Goal: Task Accomplishment & Management: Manage account settings

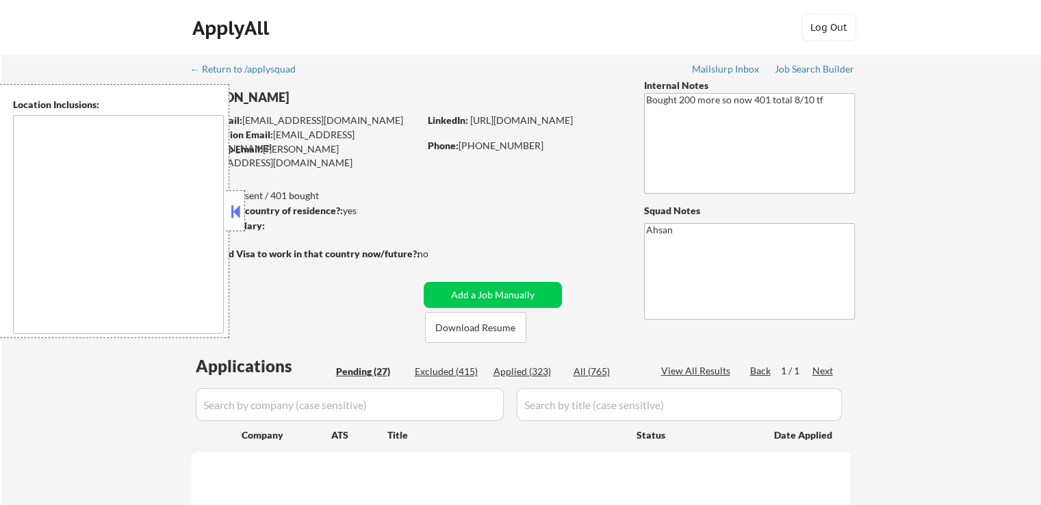
type textarea "[GEOGRAPHIC_DATA], [GEOGRAPHIC_DATA], [GEOGRAPHIC_DATA] [GEOGRAPHIC_DATA], [GEO…"
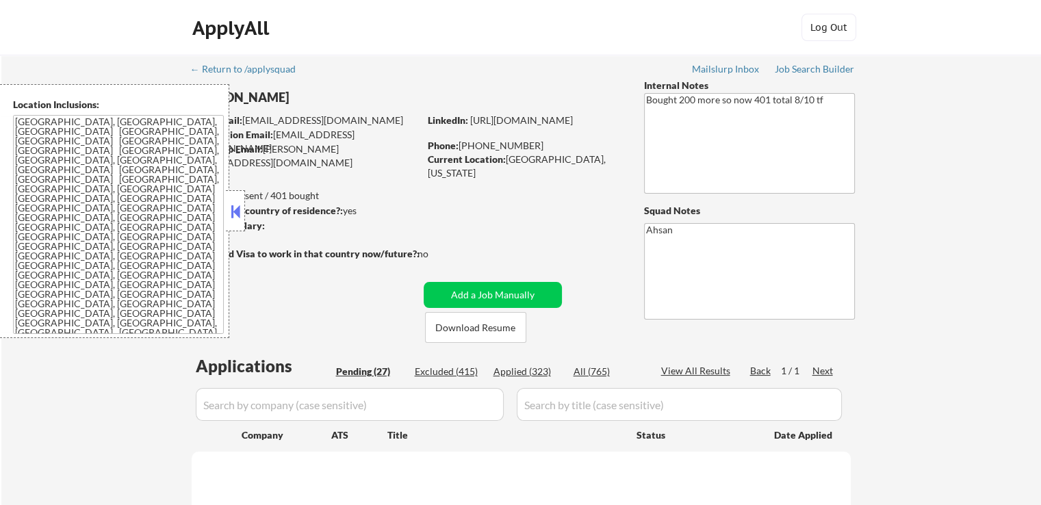
select select ""pending""
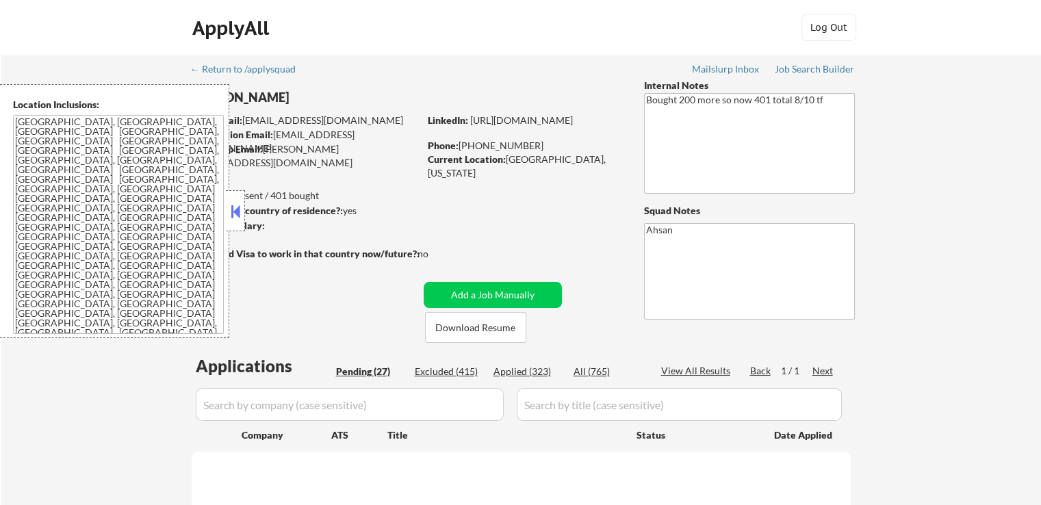
select select ""pending""
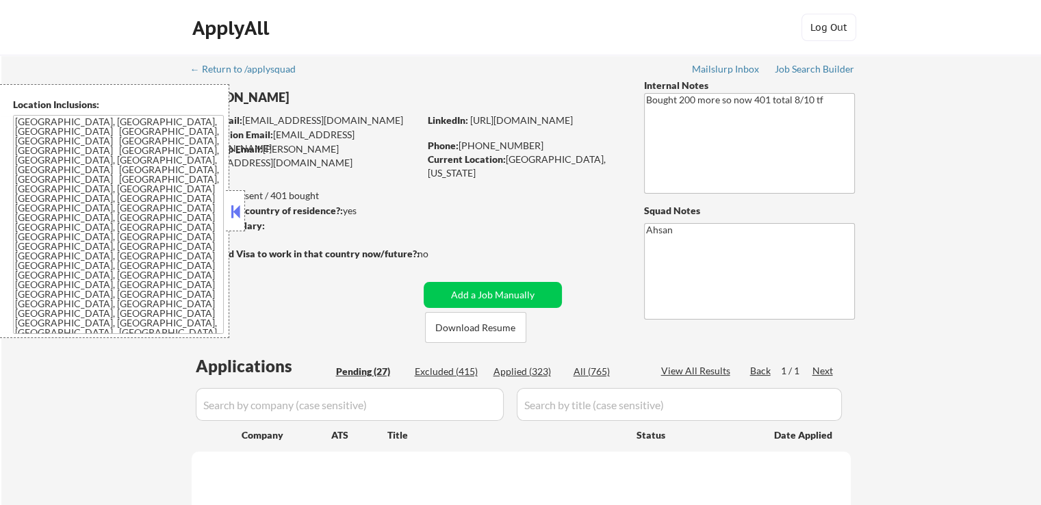
select select ""pending""
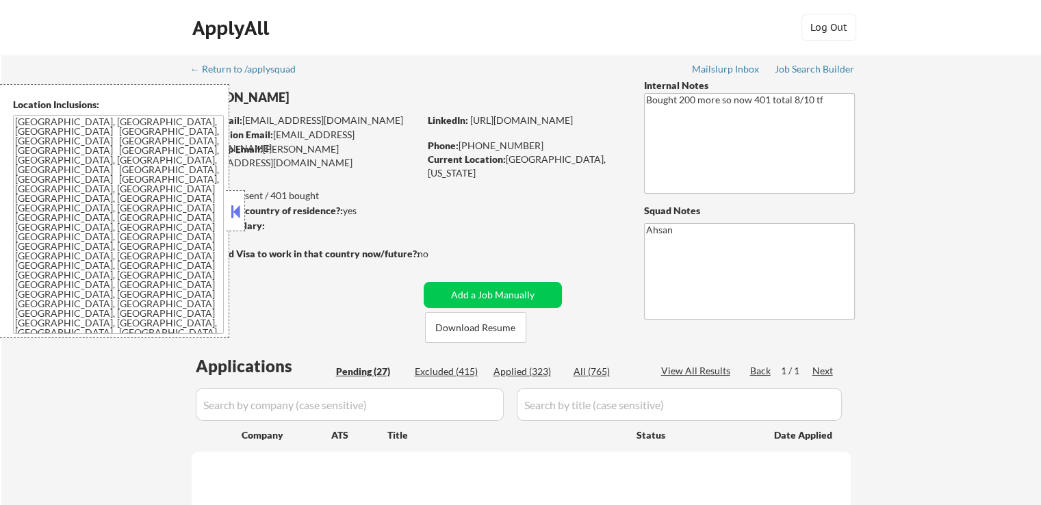
select select ""pending""
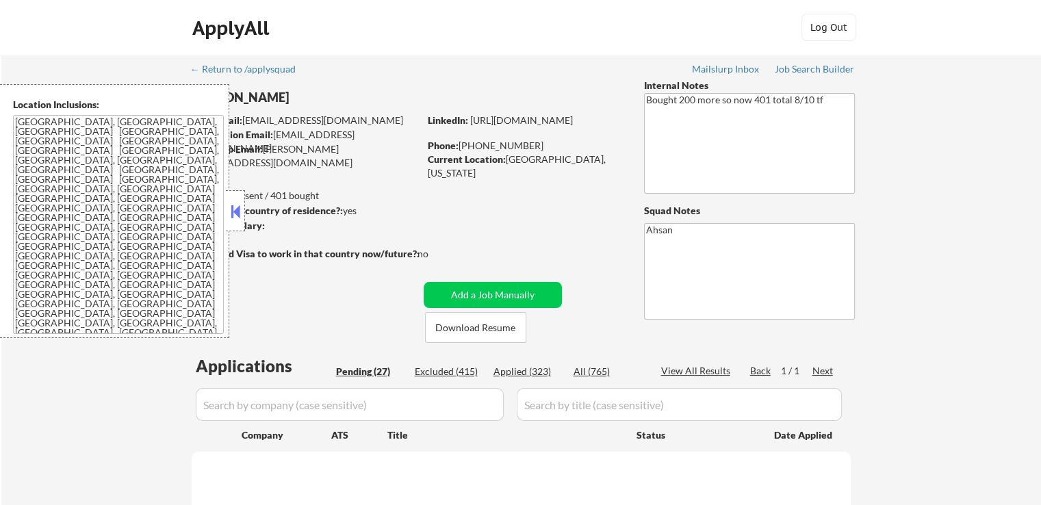
select select ""pending""
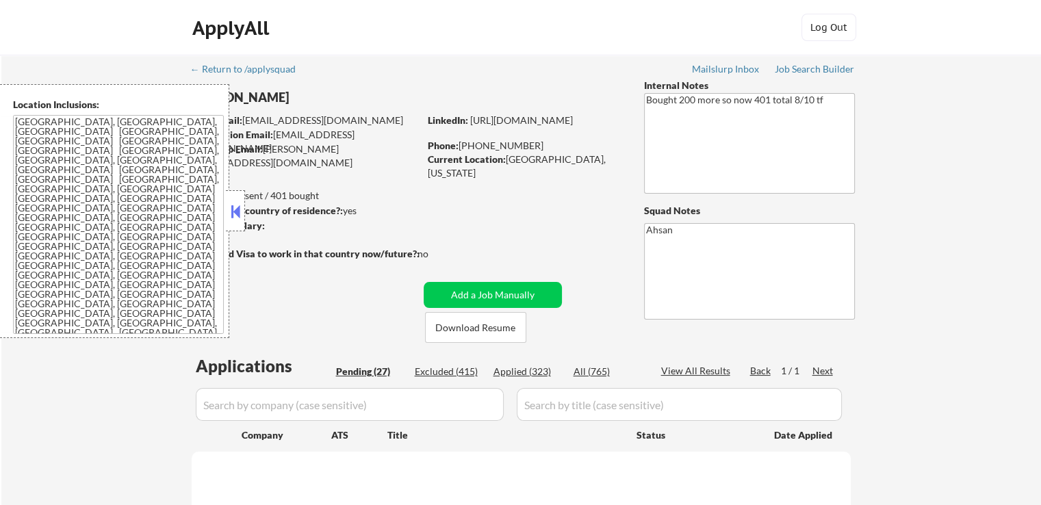
select select ""pending""
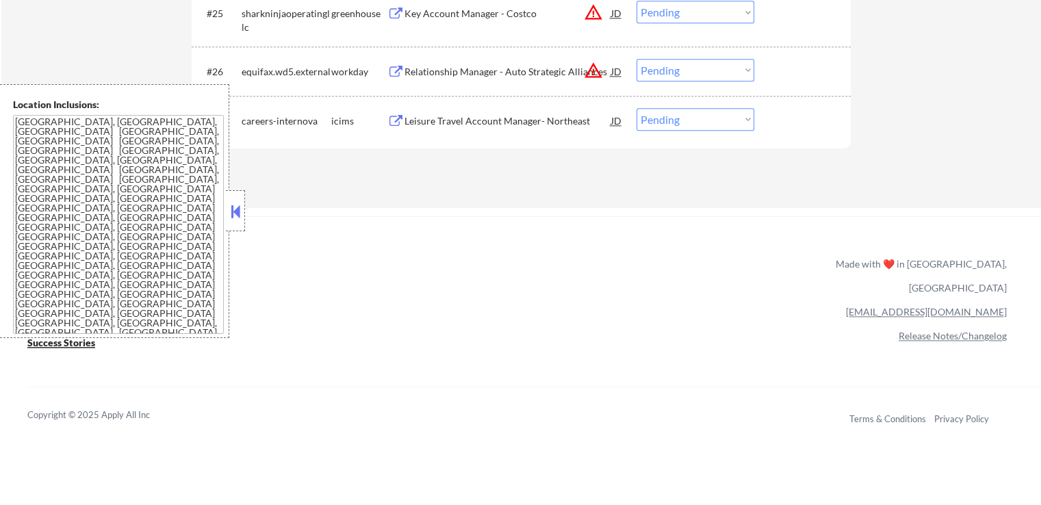
scroll to position [1574, 0]
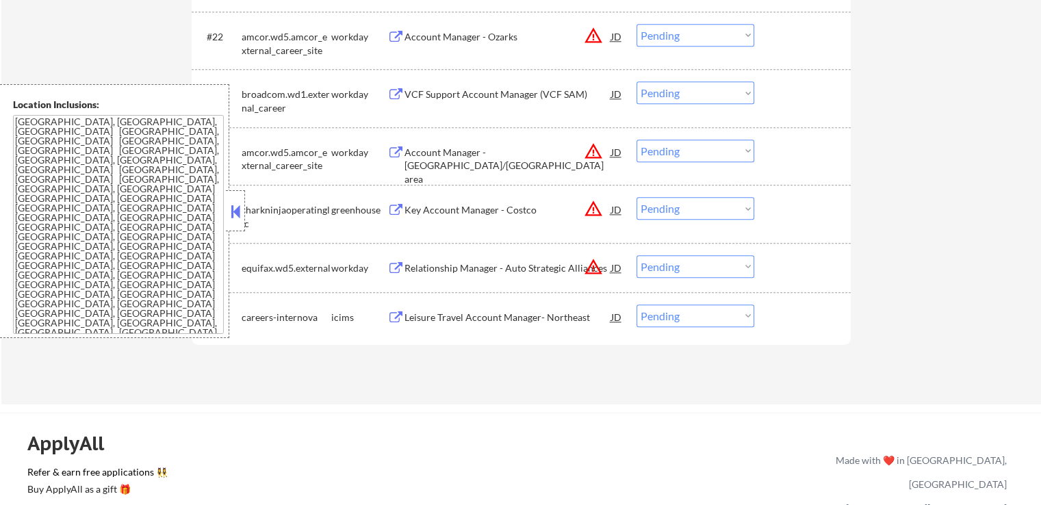
click at [692, 274] on select "Choose an option... Pending Applied Excluded (Questions) Excluded (Expired) Exc…" at bounding box center [695, 266] width 118 height 23
select select ""excluded__location_""
click at [636, 255] on select "Choose an option... Pending Applied Excluded (Questions) Excluded (Expired) Exc…" at bounding box center [695, 266] width 118 height 23
click at [667, 209] on select "Choose an option... Pending Applied Excluded (Questions) Excluded (Expired) Exc…" at bounding box center [695, 208] width 118 height 23
click at [636, 197] on select "Choose an option... Pending Applied Excluded (Questions) Excluded (Expired) Exc…" at bounding box center [695, 208] width 118 height 23
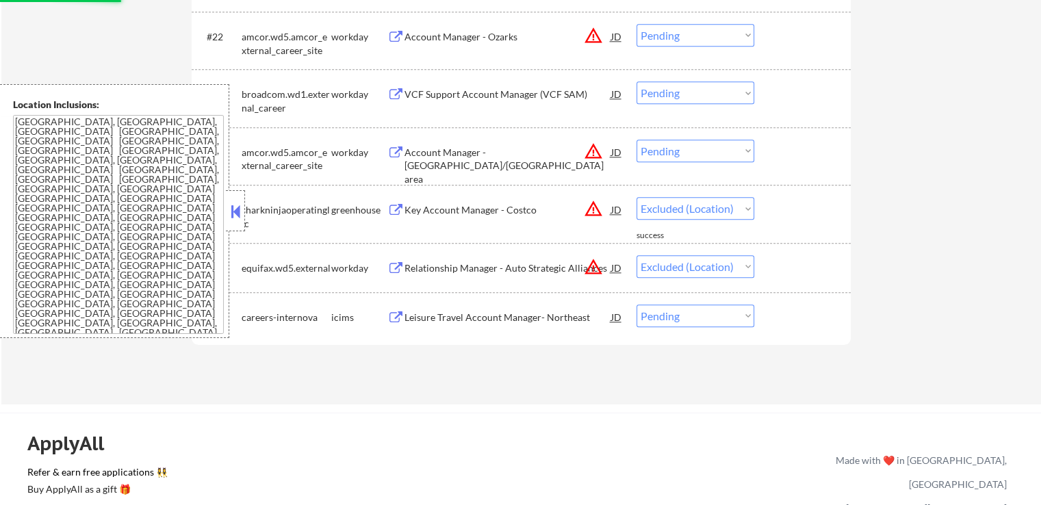
click at [682, 148] on select "Choose an option... Pending Applied Excluded (Questions) Excluded (Expired) Exc…" at bounding box center [695, 151] width 118 height 23
select select ""pending""
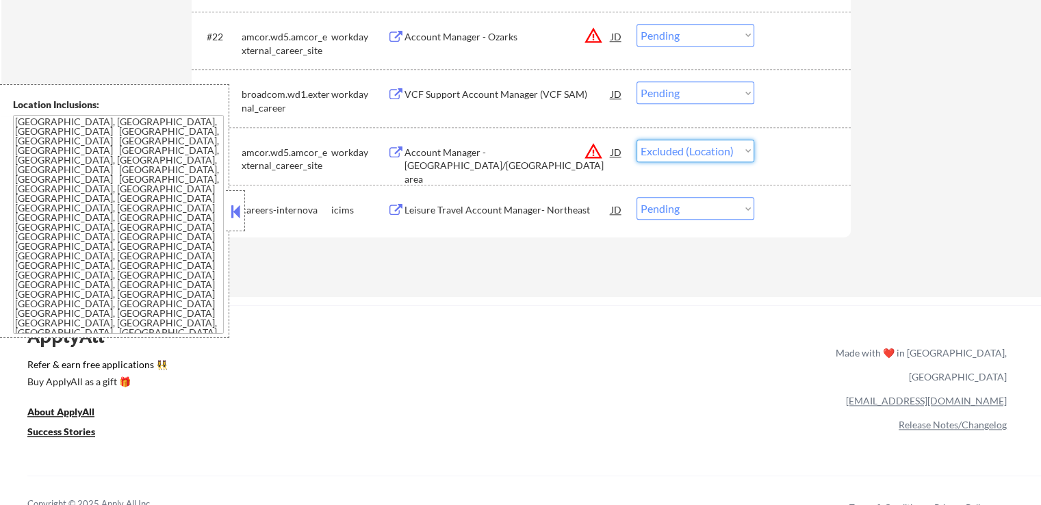
click at [636, 140] on select "Choose an option... Pending Applied Excluded (Questions) Excluded (Expired) Exc…" at bounding box center [695, 151] width 118 height 23
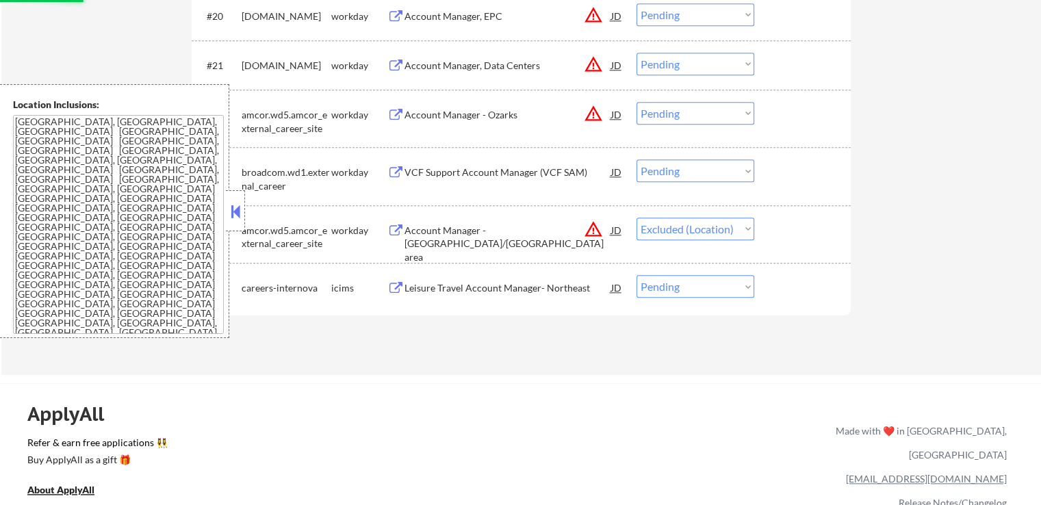
scroll to position [1437, 0]
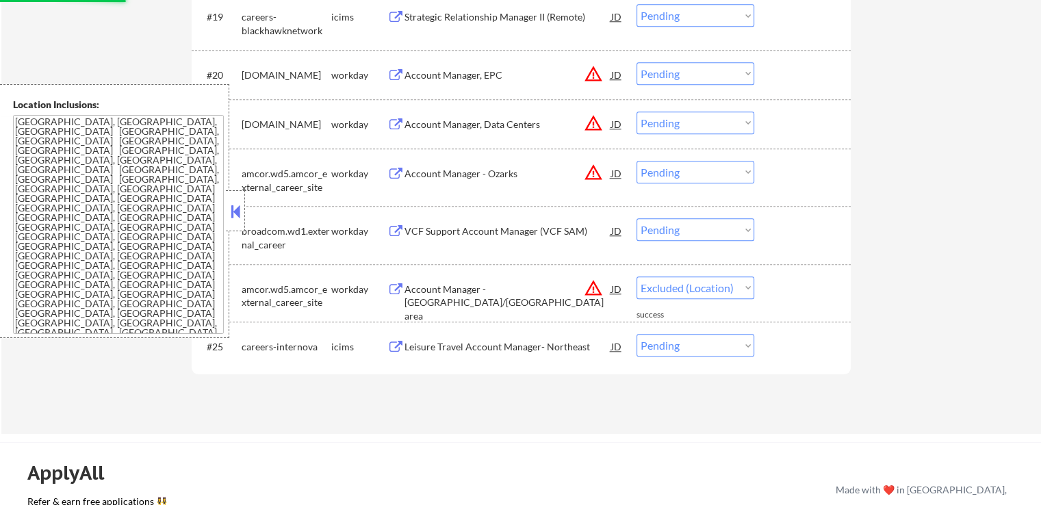
select select ""pending""
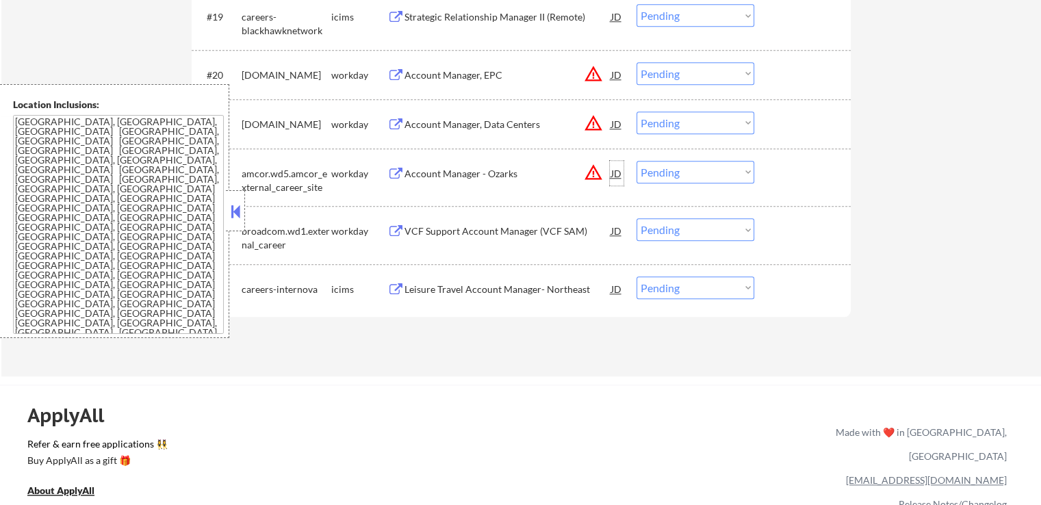
click at [619, 171] on div "JD" at bounding box center [617, 173] width 14 height 25
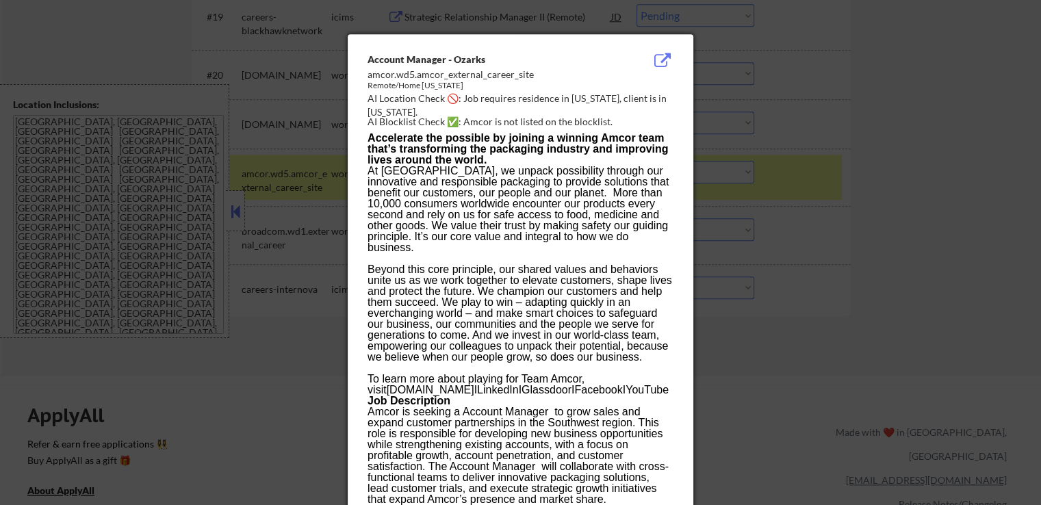
click at [916, 215] on div at bounding box center [520, 252] width 1041 height 505
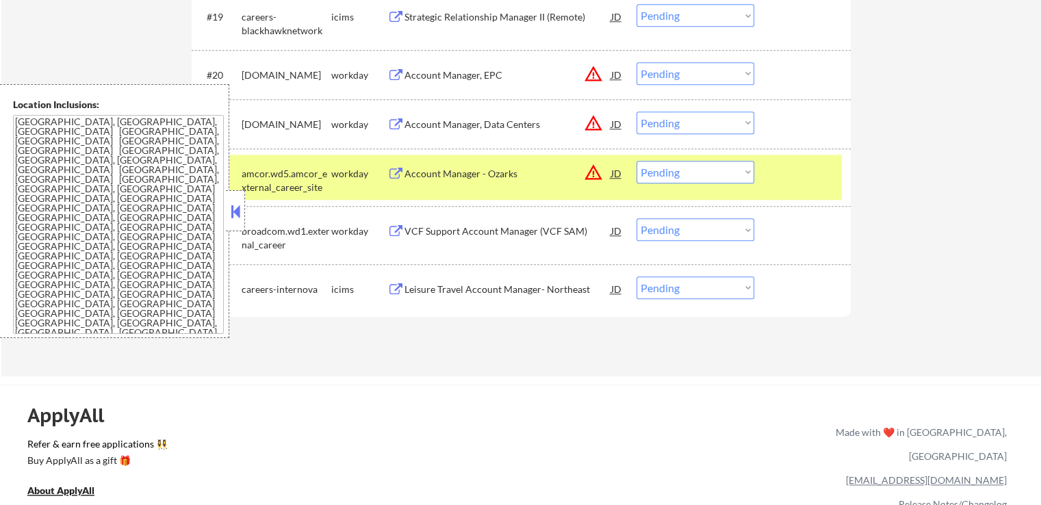
drag, startPoint x: 682, startPoint y: 172, endPoint x: 684, endPoint y: 182, distance: 9.8
click at [682, 172] on select "Choose an option... Pending Applied Excluded (Questions) Excluded (Expired) Exc…" at bounding box center [695, 172] width 118 height 23
click at [636, 161] on select "Choose an option... Pending Applied Excluded (Questions) Excluded (Expired) Exc…" at bounding box center [695, 172] width 118 height 23
click at [619, 124] on div "JD" at bounding box center [617, 124] width 14 height 25
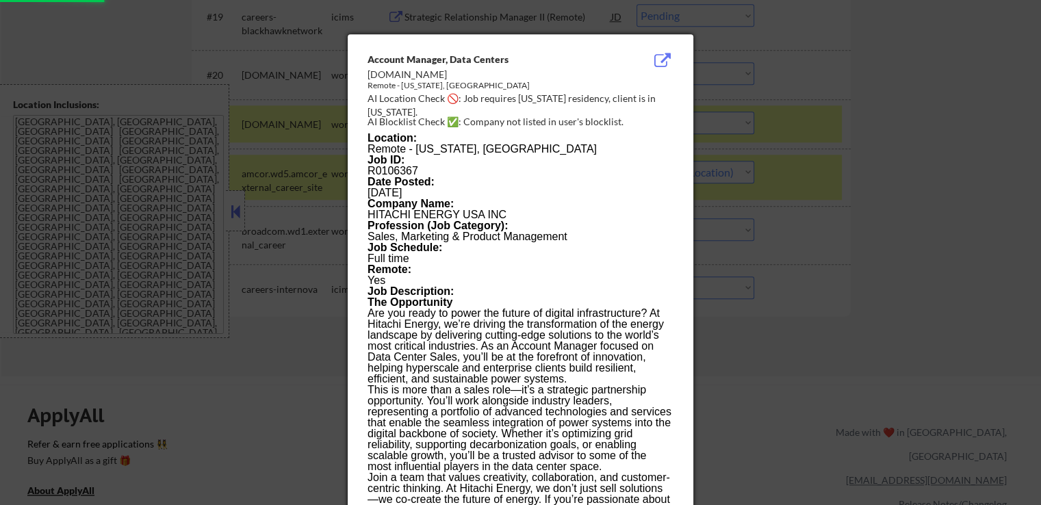
select select ""pending""
click at [922, 164] on div at bounding box center [520, 252] width 1041 height 505
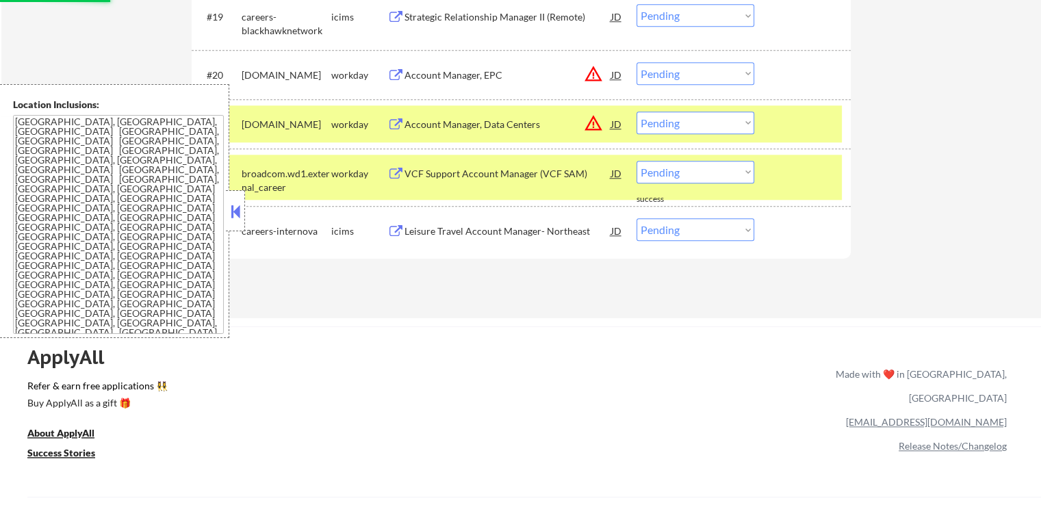
drag, startPoint x: 688, startPoint y: 119, endPoint x: 687, endPoint y: 131, distance: 11.7
click at [687, 118] on select "Choose an option... Pending Applied Excluded (Questions) Excluded (Expired) Exc…" at bounding box center [695, 123] width 118 height 23
select select ""excluded__location_""
click at [636, 112] on select "Choose an option... Pending Applied Excluded (Questions) Excluded (Expired) Exc…" at bounding box center [695, 123] width 118 height 23
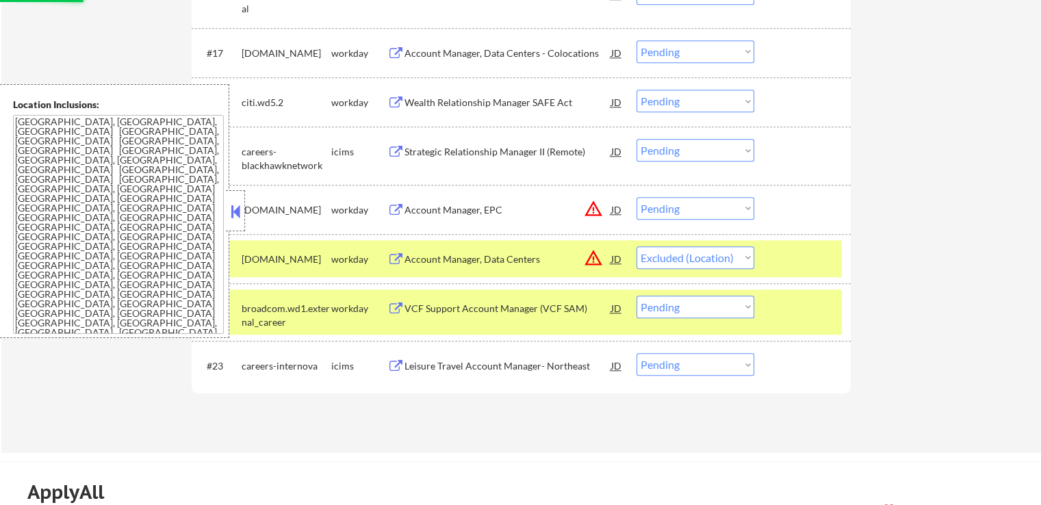
scroll to position [1300, 0]
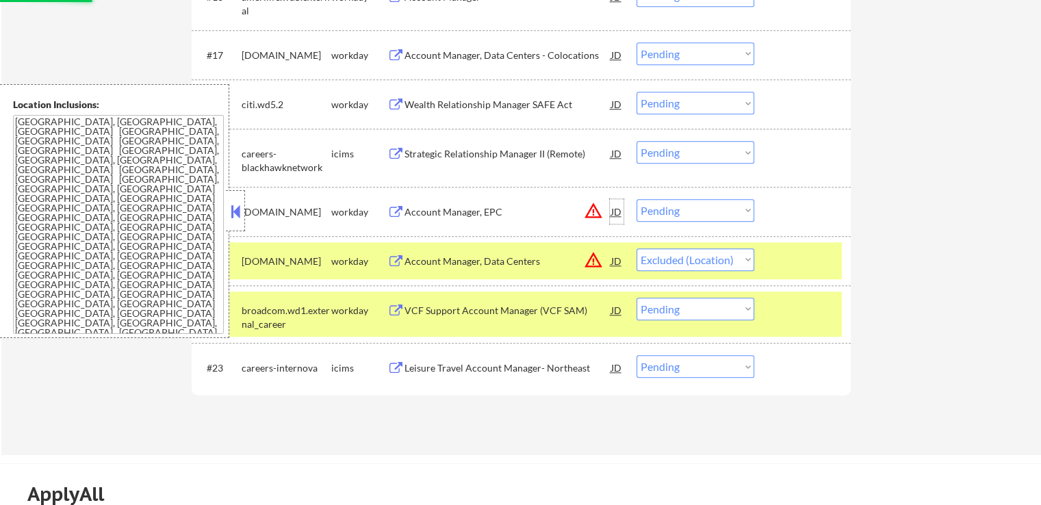
click at [613, 207] on div "JD" at bounding box center [617, 211] width 14 height 25
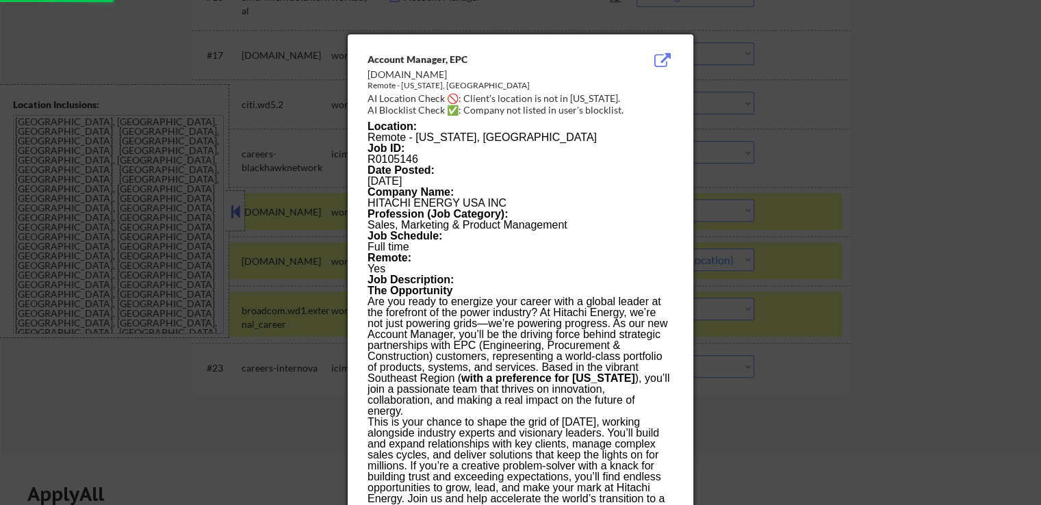
click at [900, 237] on div at bounding box center [520, 252] width 1041 height 505
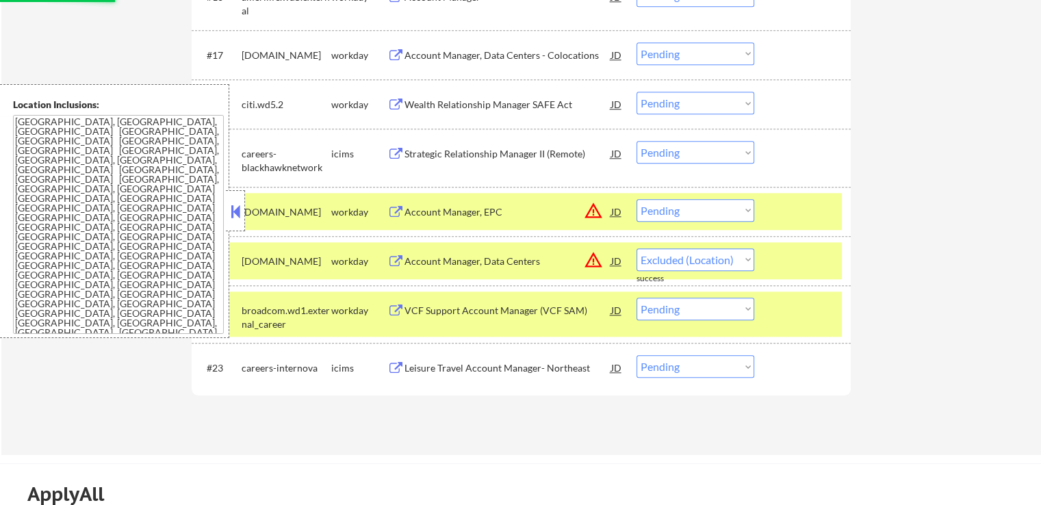
click at [682, 214] on select "Choose an option... Pending Applied Excluded (Questions) Excluded (Expired) Exc…" at bounding box center [695, 210] width 118 height 23
select select ""excluded__location_""
click at [636, 199] on select "Choose an option... Pending Applied Excluded (Questions) Excluded (Expired) Exc…" at bounding box center [695, 210] width 118 height 23
select select ""pending""
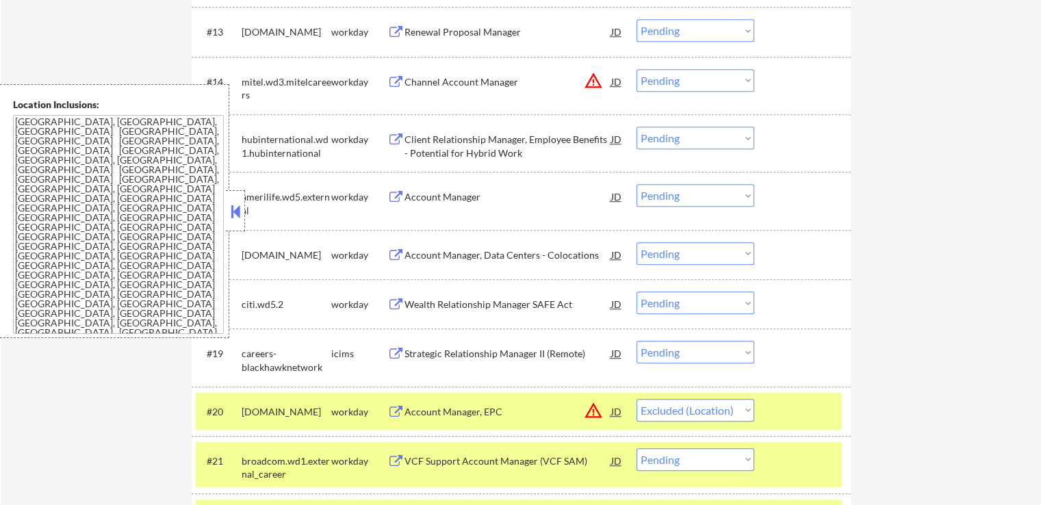
scroll to position [1026, 0]
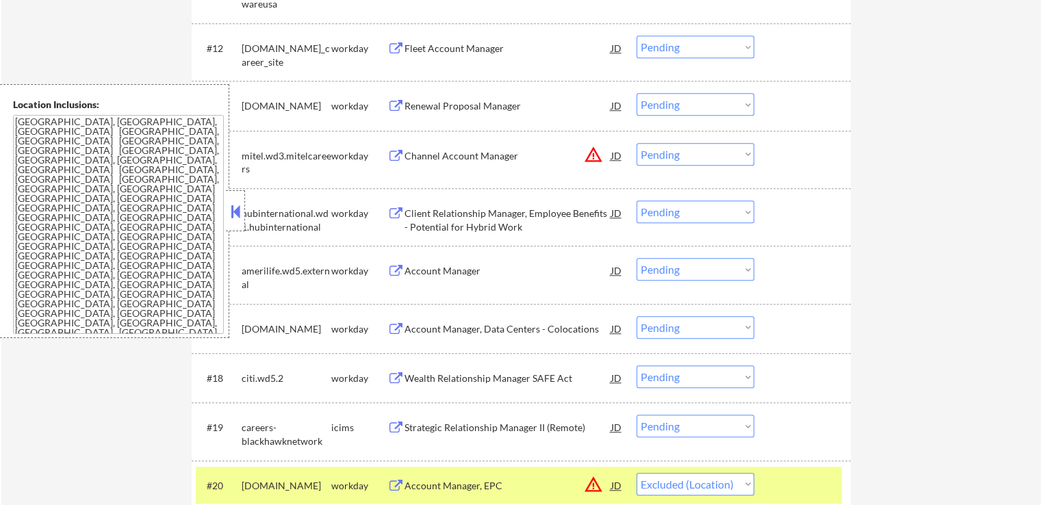
select select ""pending""
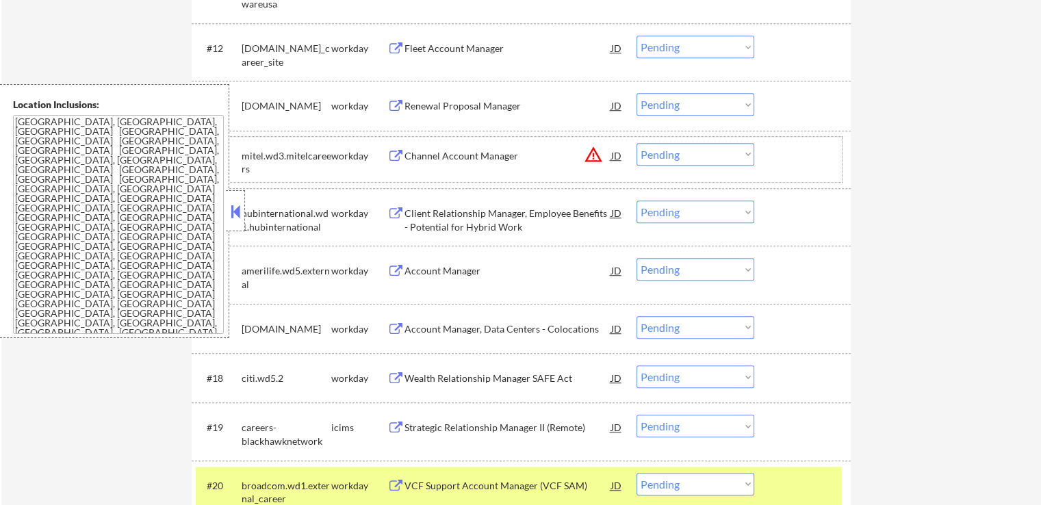
click at [624, 153] on div "#14 mitel.wd3.mitelcareers workday Channel Account Manager JD warning_amber Cho…" at bounding box center [519, 159] width 646 height 45
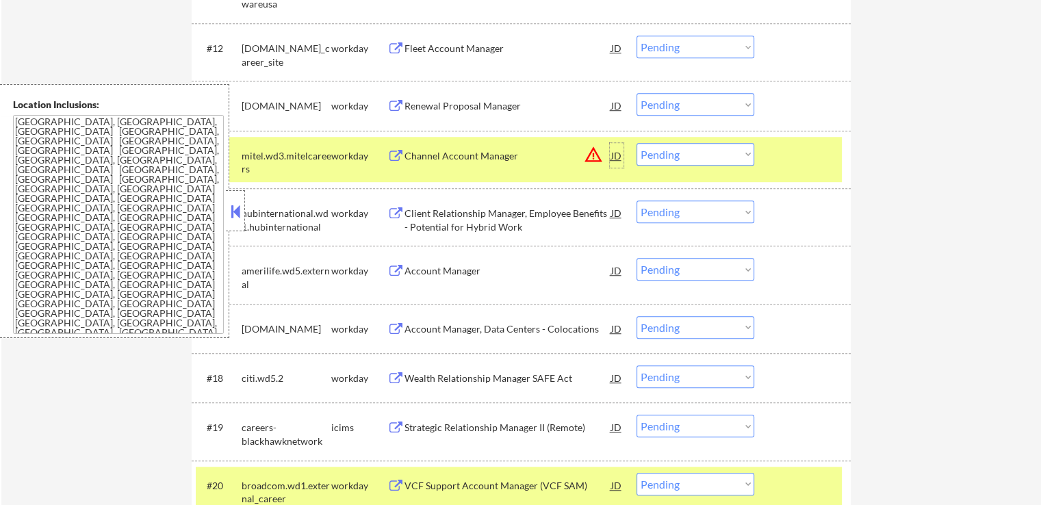
click at [619, 153] on div "JD" at bounding box center [617, 155] width 14 height 25
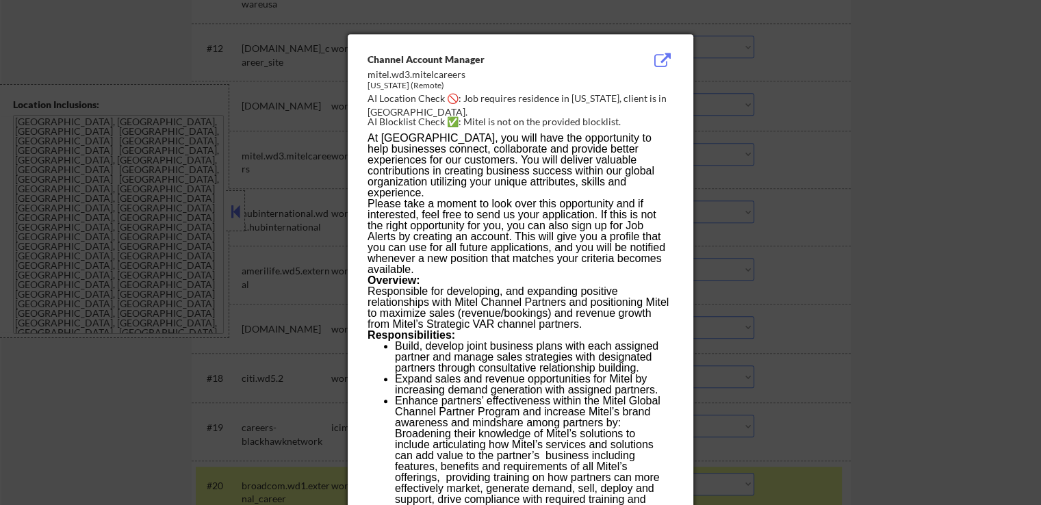
click at [868, 225] on div at bounding box center [520, 252] width 1041 height 505
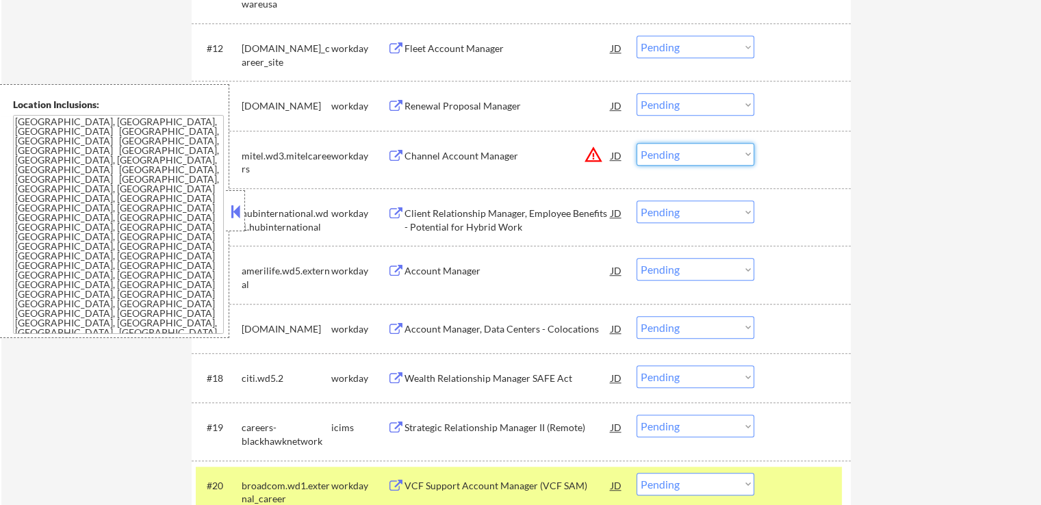
click at [670, 159] on select "Choose an option... Pending Applied Excluded (Questions) Excluded (Expired) Exc…" at bounding box center [695, 154] width 118 height 23
click at [636, 143] on select "Choose an option... Pending Applied Excluded (Questions) Excluded (Expired) Exc…" at bounding box center [695, 154] width 118 height 23
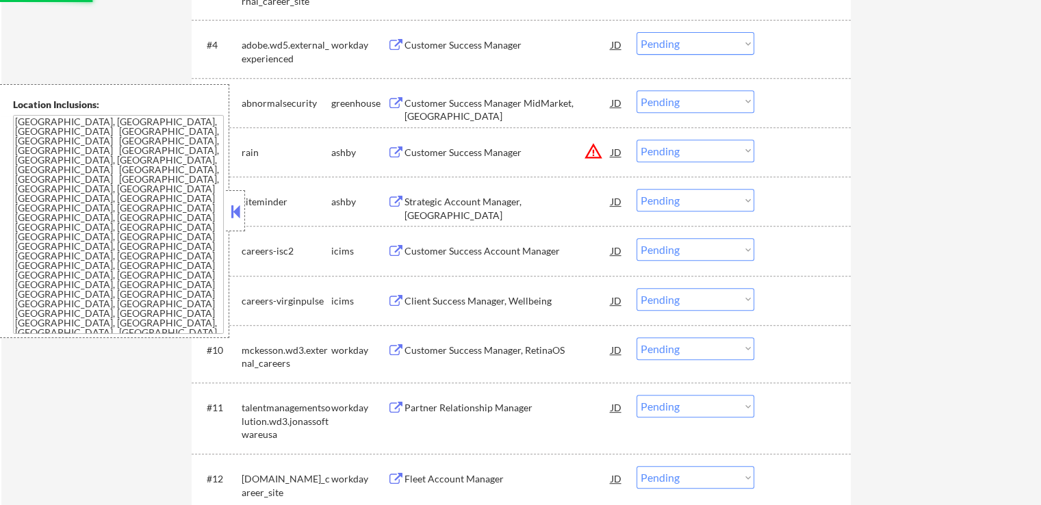
scroll to position [547, 0]
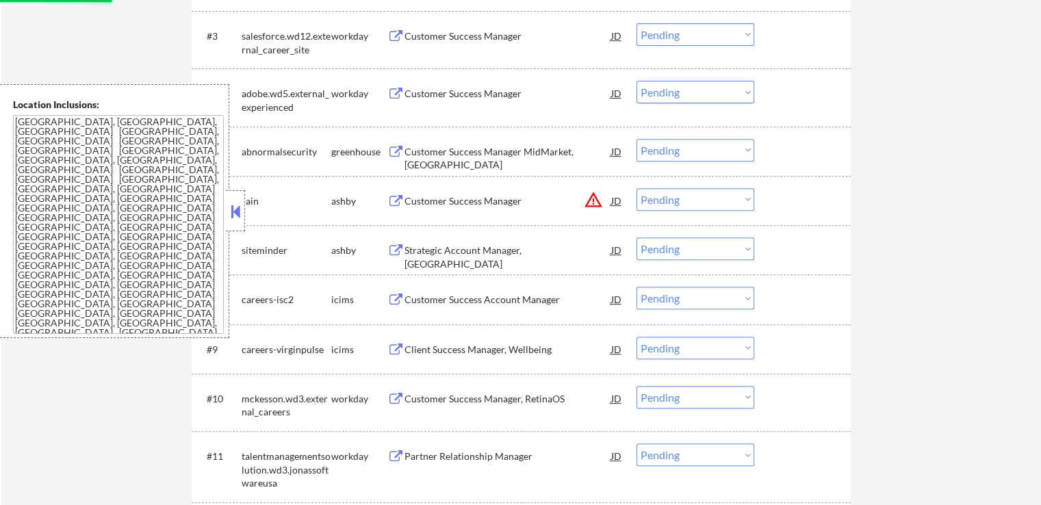
select select ""pending""
click at [621, 198] on div "JD" at bounding box center [617, 200] width 14 height 25
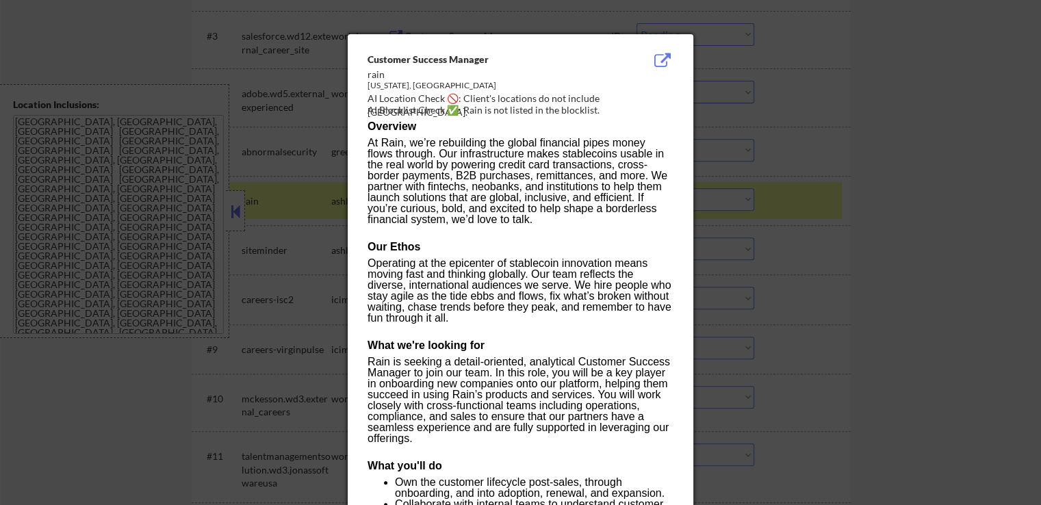
click at [892, 239] on div at bounding box center [520, 252] width 1041 height 505
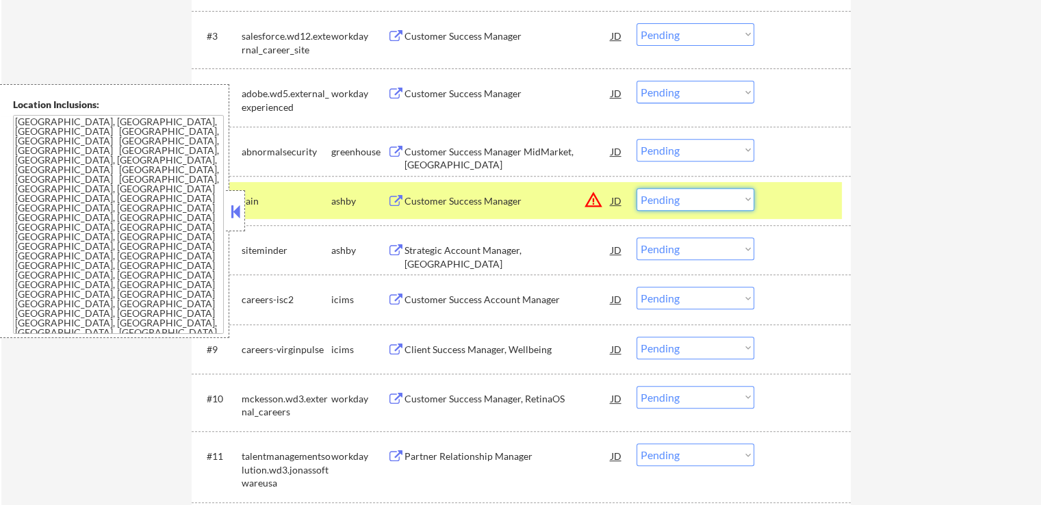
click at [699, 197] on select "Choose an option... Pending Applied Excluded (Questions) Excluded (Expired) Exc…" at bounding box center [695, 199] width 118 height 23
click at [636, 188] on select "Choose an option... Pending Applied Excluded (Questions) Excluded (Expired) Exc…" at bounding box center [695, 199] width 118 height 23
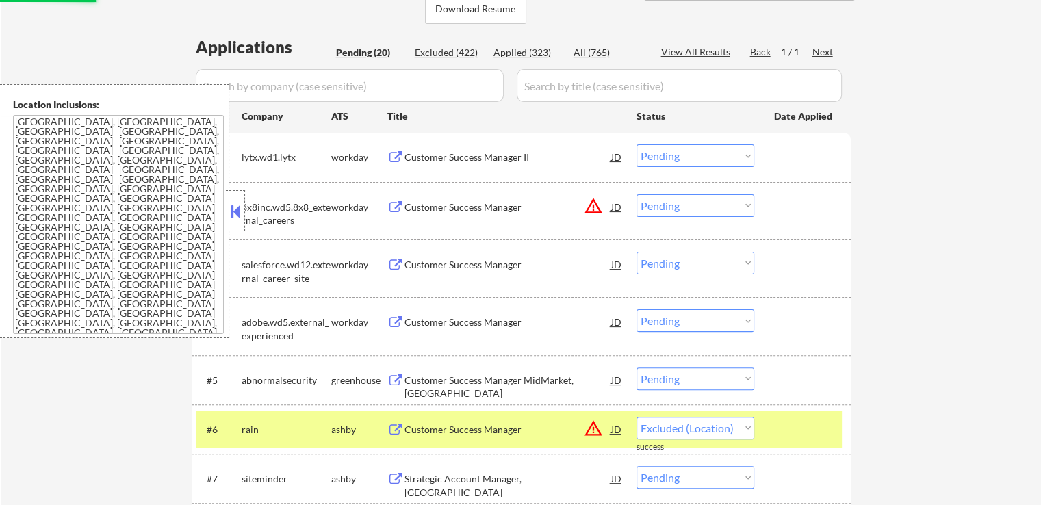
scroll to position [342, 0]
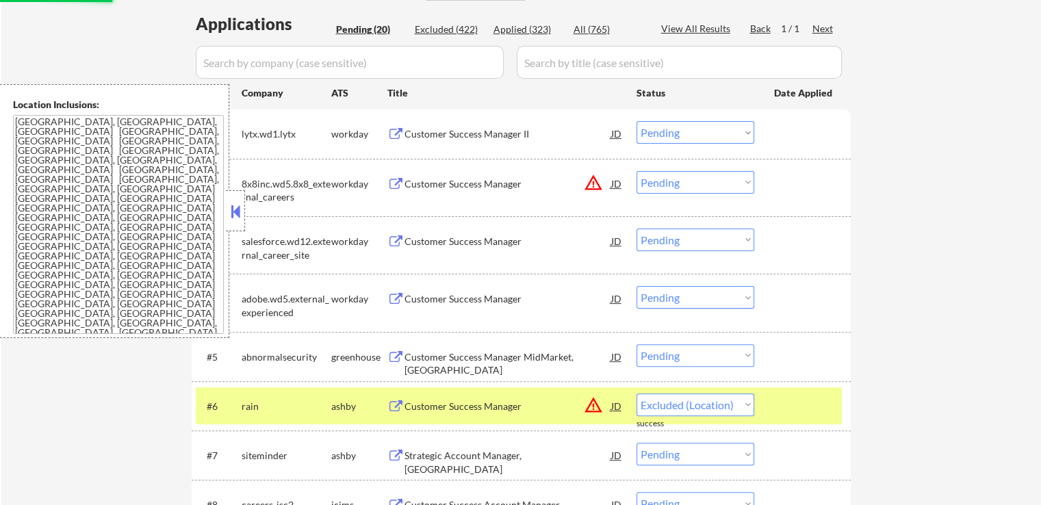
select select ""pending""
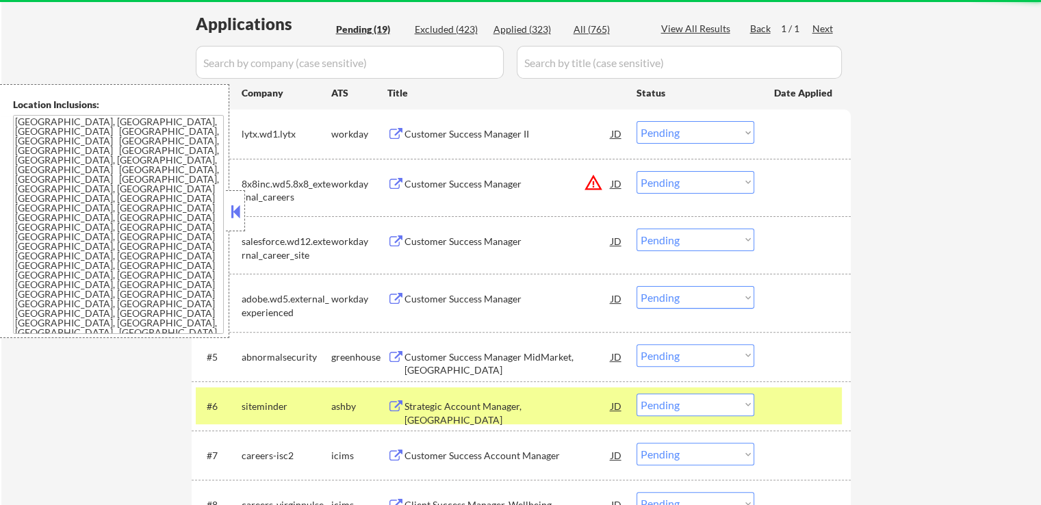
click at [620, 184] on div "JD" at bounding box center [617, 183] width 14 height 25
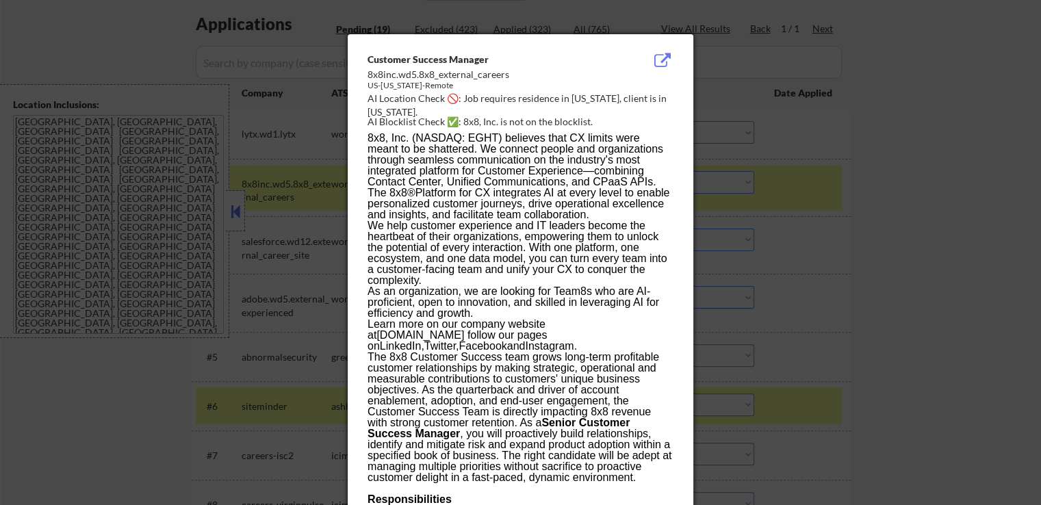
click at [920, 229] on div at bounding box center [520, 252] width 1041 height 505
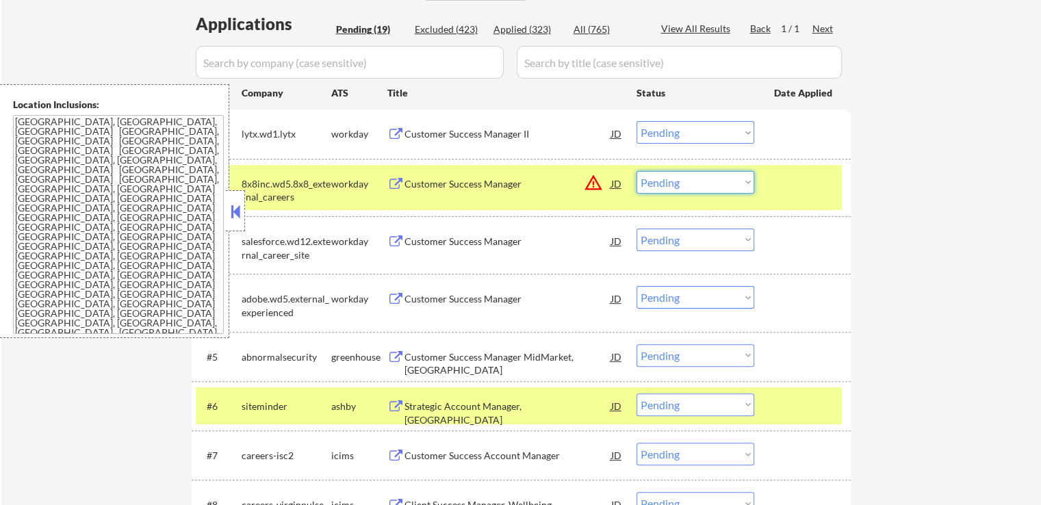
drag, startPoint x: 676, startPoint y: 176, endPoint x: 677, endPoint y: 183, distance: 7.6
click at [676, 176] on select "Choose an option... Pending Applied Excluded (Questions) Excluded (Expired) Exc…" at bounding box center [695, 182] width 118 height 23
click at [636, 171] on select "Choose an option... Pending Applied Excluded (Questions) Excluded (Expired) Exc…" at bounding box center [695, 182] width 118 height 23
click at [931, 242] on div "← Return to /applysquad Mailslurp Inbox Job Search Builder [PERSON_NAME] User E…" at bounding box center [520, 460] width 1039 height 1494
select select ""pending""
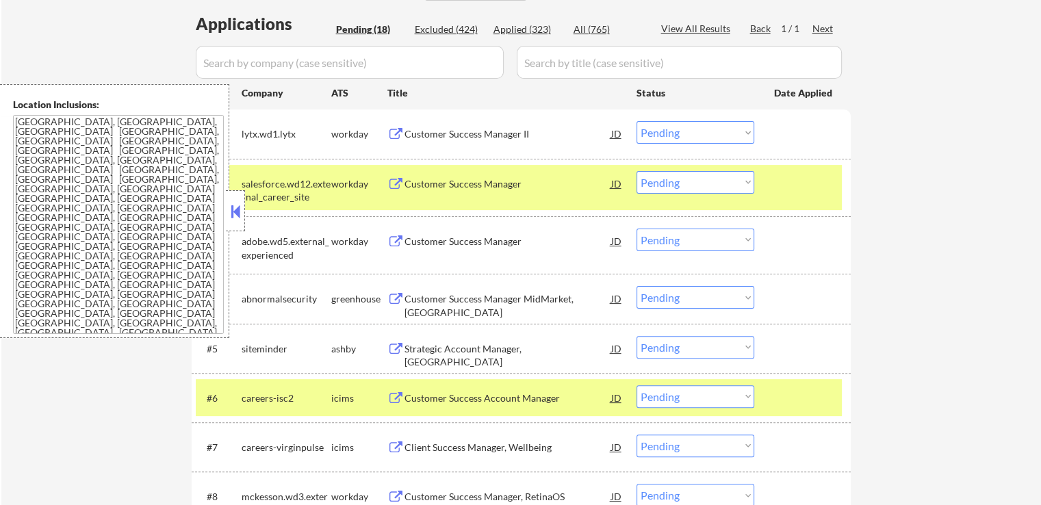
click at [501, 301] on div "Customer Success Manager MidMarket, [GEOGRAPHIC_DATA]" at bounding box center [507, 305] width 207 height 27
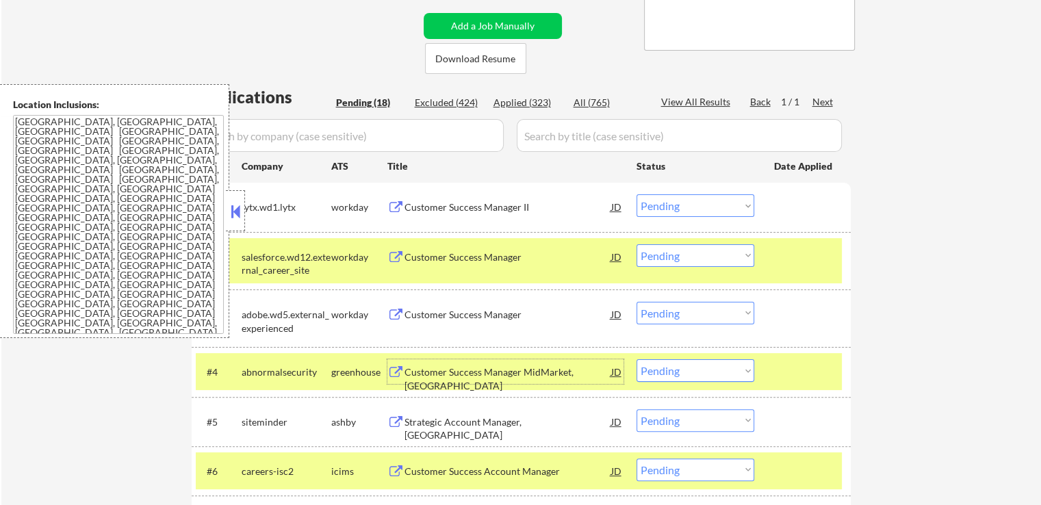
scroll to position [274, 0]
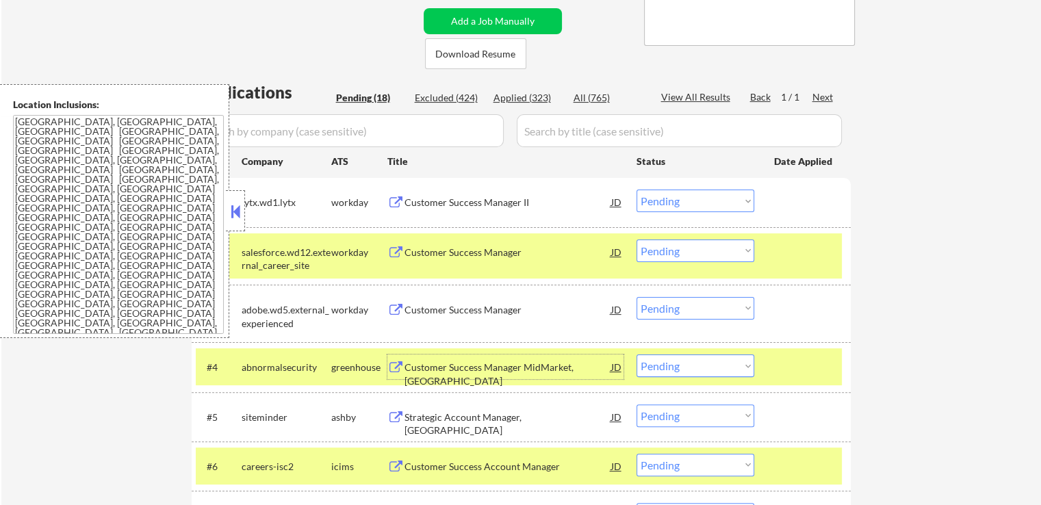
click at [506, 200] on div "Customer Success Manager II" at bounding box center [507, 203] width 207 height 14
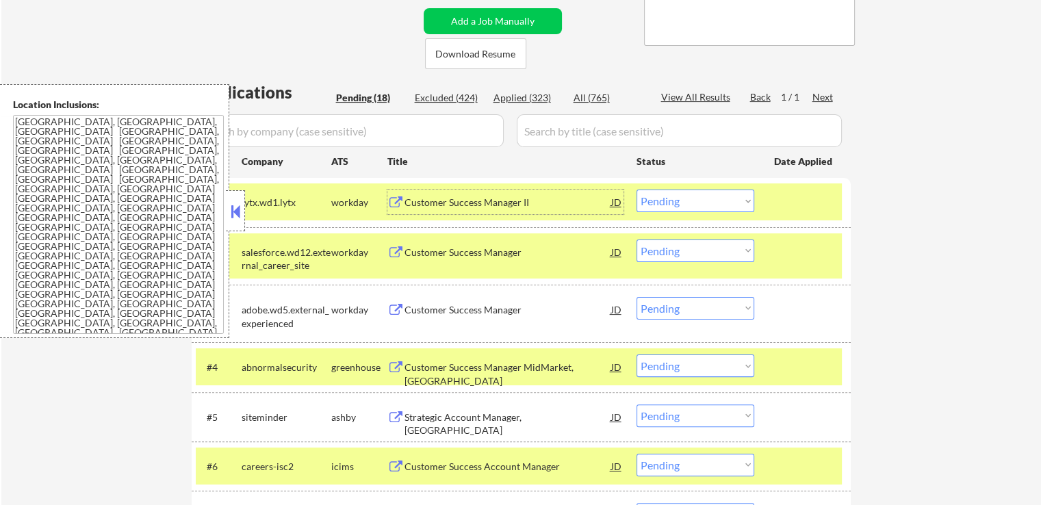
click at [517, 251] on div "Customer Success Manager" at bounding box center [507, 253] width 207 height 14
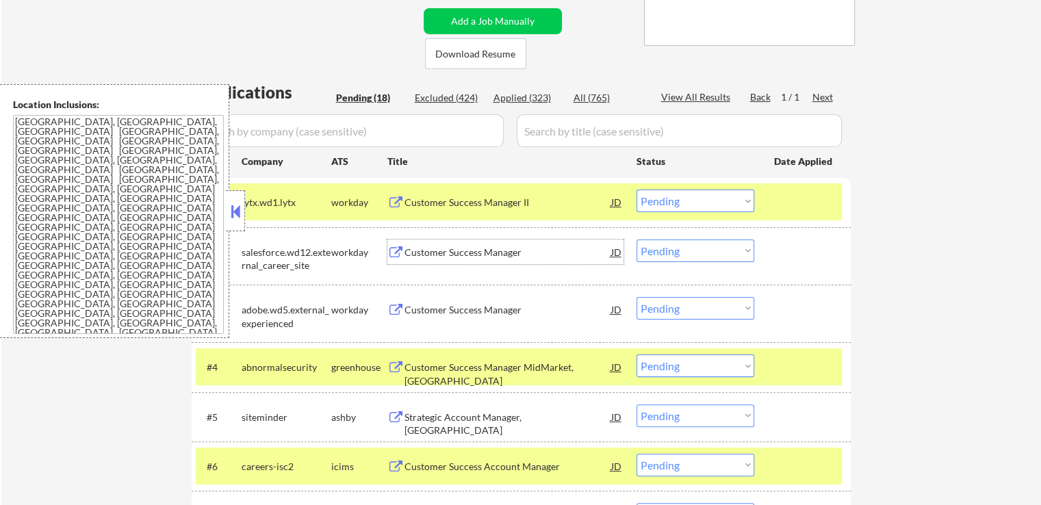
click at [677, 199] on select "Choose an option... Pending Applied Excluded (Questions) Excluded (Expired) Exc…" at bounding box center [695, 201] width 118 height 23
click at [636, 190] on select "Choose an option... Pending Applied Excluded (Questions) Excluded (Expired) Exc…" at bounding box center [695, 201] width 118 height 23
click at [499, 247] on div "Customer Success Manager" at bounding box center [507, 253] width 207 height 14
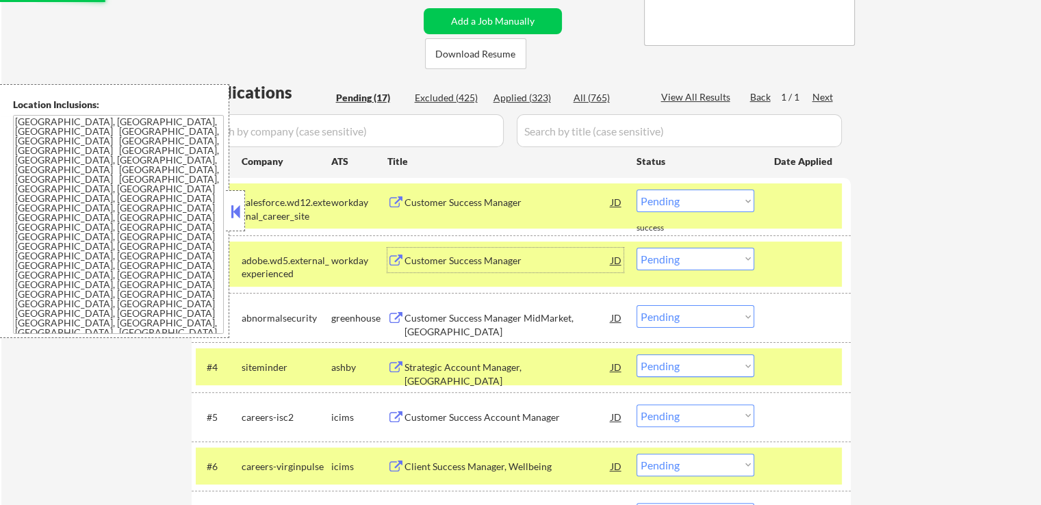
scroll to position [342, 0]
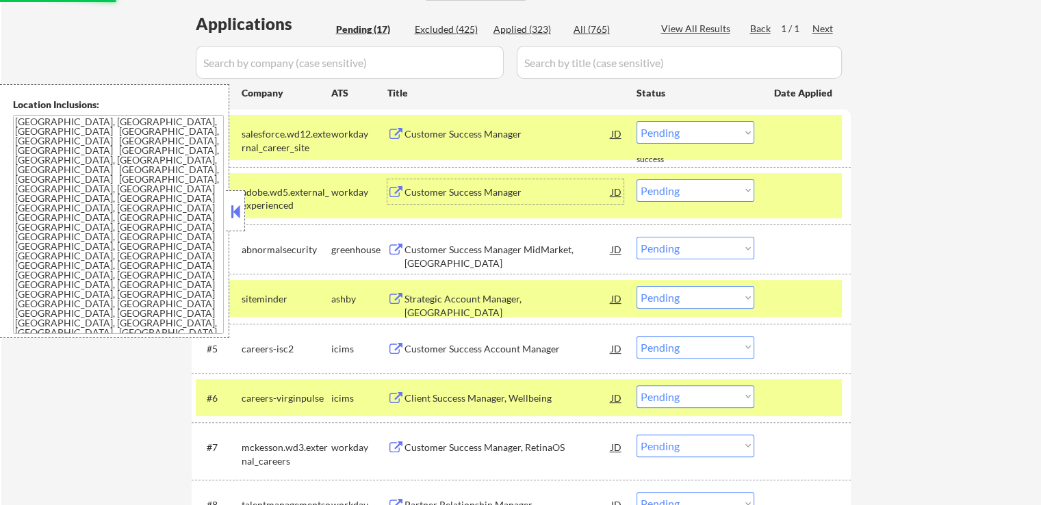
click at [517, 187] on div "Customer Success Manager" at bounding box center [507, 192] width 207 height 14
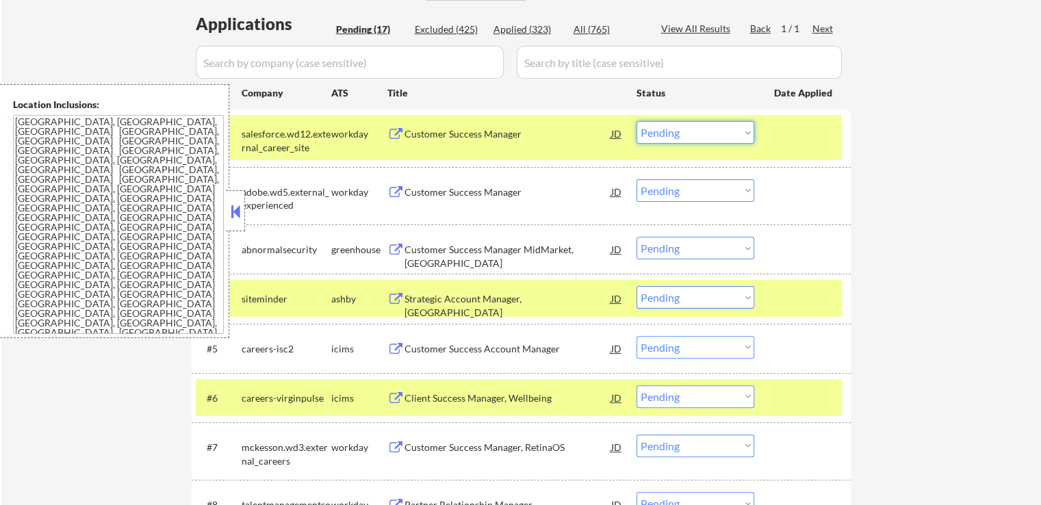
drag, startPoint x: 683, startPoint y: 128, endPoint x: 673, endPoint y: 142, distance: 16.7
click at [682, 128] on select "Choose an option... Pending Applied Excluded (Questions) Excluded (Expired) Exc…" at bounding box center [695, 132] width 118 height 23
click at [636, 121] on select "Choose an option... Pending Applied Excluded (Questions) Excluded (Expired) Exc…" at bounding box center [695, 132] width 118 height 23
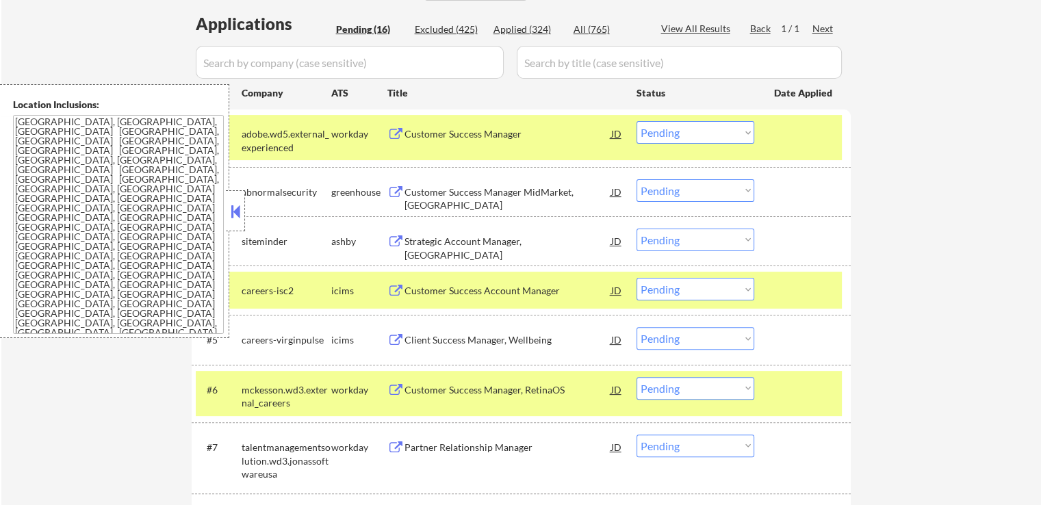
click at [510, 192] on div "Customer Success Manager MidMarket, [GEOGRAPHIC_DATA]" at bounding box center [507, 198] width 207 height 27
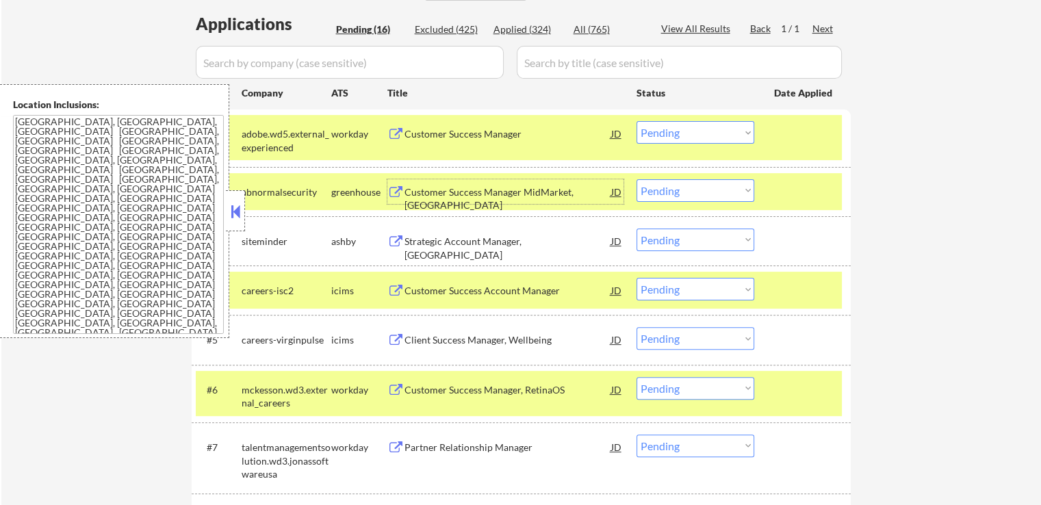
click at [688, 133] on select "Choose an option... Pending Applied Excluded (Questions) Excluded (Expired) Exc…" at bounding box center [695, 132] width 118 height 23
click at [636, 121] on select "Choose an option... Pending Applied Excluded (Questions) Excluded (Expired) Exc…" at bounding box center [695, 132] width 118 height 23
click at [535, 237] on div "Strategic Account Manager, [GEOGRAPHIC_DATA]" at bounding box center [507, 248] width 207 height 27
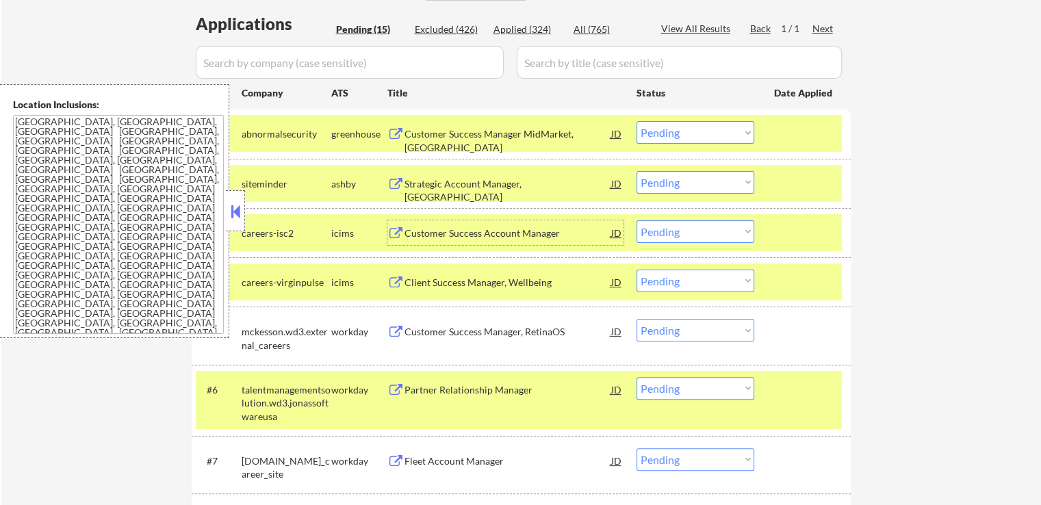
click at [675, 135] on select "Choose an option... Pending Applied Excluded (Questions) Excluded (Expired) Exc…" at bounding box center [695, 132] width 118 height 23
click at [636, 121] on select "Choose an option... Pending Applied Excluded (Questions) Excluded (Expired) Exc…" at bounding box center [695, 132] width 118 height 23
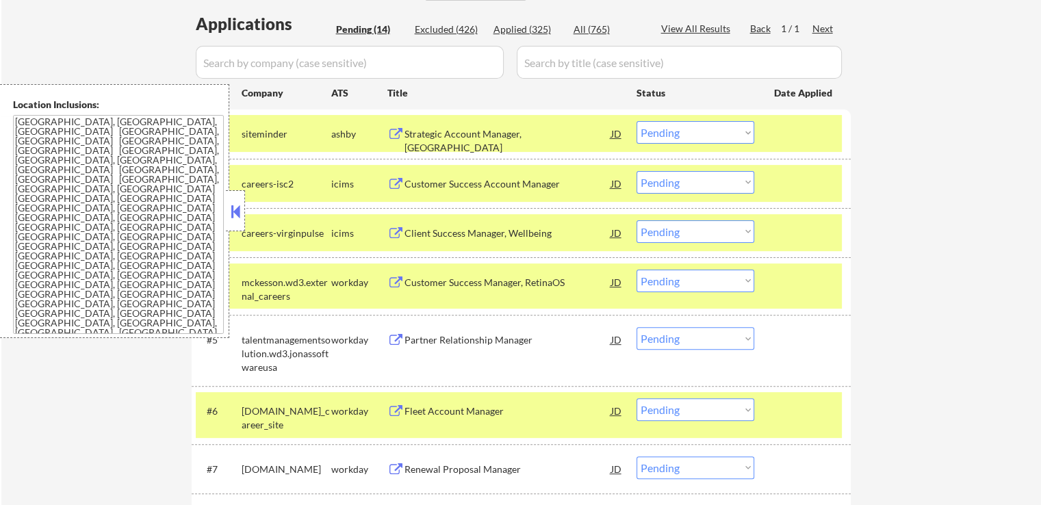
click at [530, 179] on div "Customer Success Account Manager" at bounding box center [507, 184] width 207 height 14
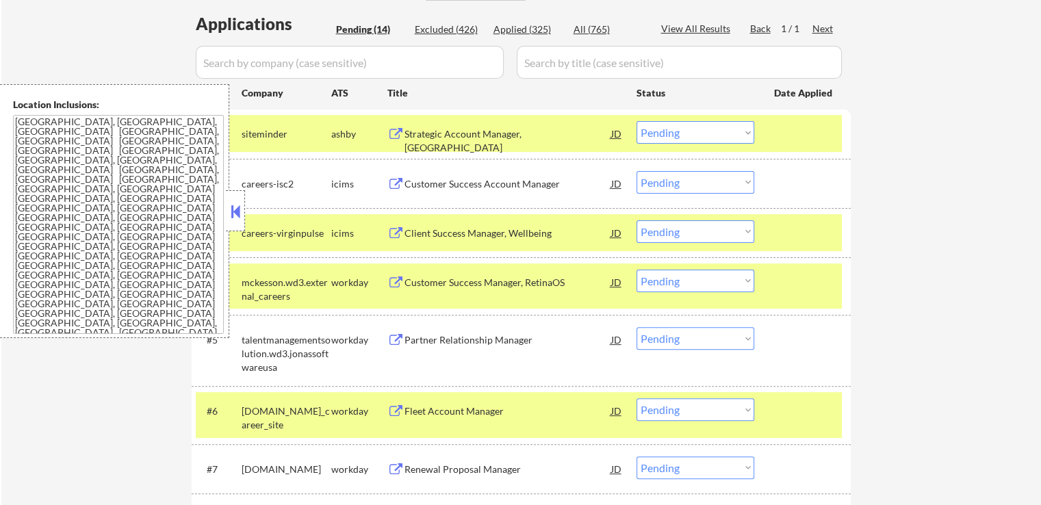
click at [711, 138] on select "Choose an option... Pending Applied Excluded (Questions) Excluded (Expired) Exc…" at bounding box center [695, 132] width 118 height 23
click at [636, 121] on select "Choose an option... Pending Applied Excluded (Questions) Excluded (Expired) Exc…" at bounding box center [695, 132] width 118 height 23
click at [561, 226] on div "Client Success Manager, Wellbeing" at bounding box center [507, 233] width 207 height 14
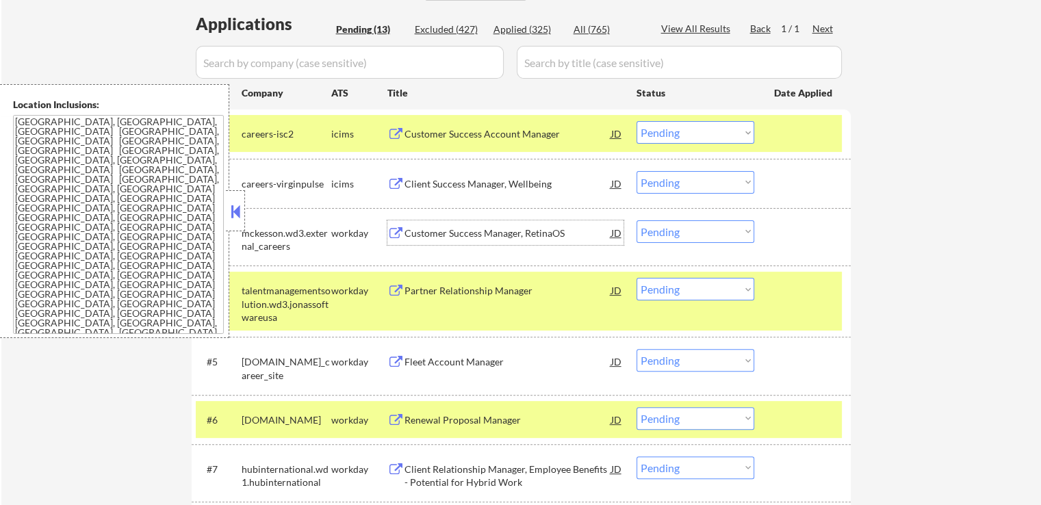
drag, startPoint x: 663, startPoint y: 129, endPoint x: 675, endPoint y: 141, distance: 16.5
click at [665, 130] on select "Choose an option... Pending Applied Excluded (Questions) Excluded (Expired) Exc…" at bounding box center [695, 132] width 118 height 23
click at [636, 121] on select "Choose an option... Pending Applied Excluded (Questions) Excluded (Expired) Exc…" at bounding box center [695, 132] width 118 height 23
click at [537, 227] on div "Customer Success Manager, RetinaOS" at bounding box center [507, 233] width 207 height 14
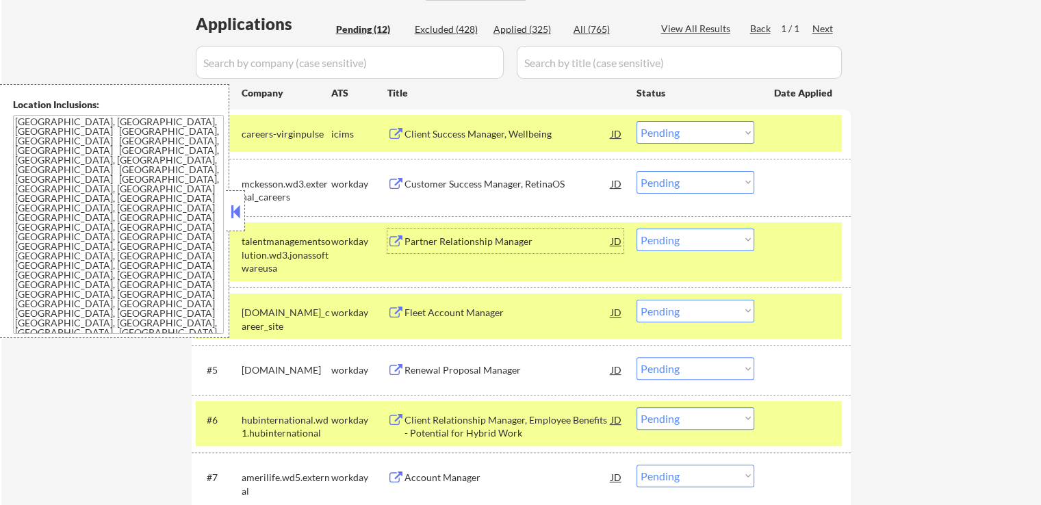
click at [687, 126] on select "Choose an option... Pending Applied Excluded (Questions) Excluded (Expired) Exc…" at bounding box center [695, 132] width 118 height 23
select select ""excluded""
click at [636, 121] on select "Choose an option... Pending Applied Excluded (Questions) Excluded (Expired) Exc…" at bounding box center [695, 132] width 118 height 23
click at [669, 181] on select "Choose an option... Pending Applied Excluded (Questions) Excluded (Expired) Exc…" at bounding box center [695, 182] width 118 height 23
select select ""excluded__expired_""
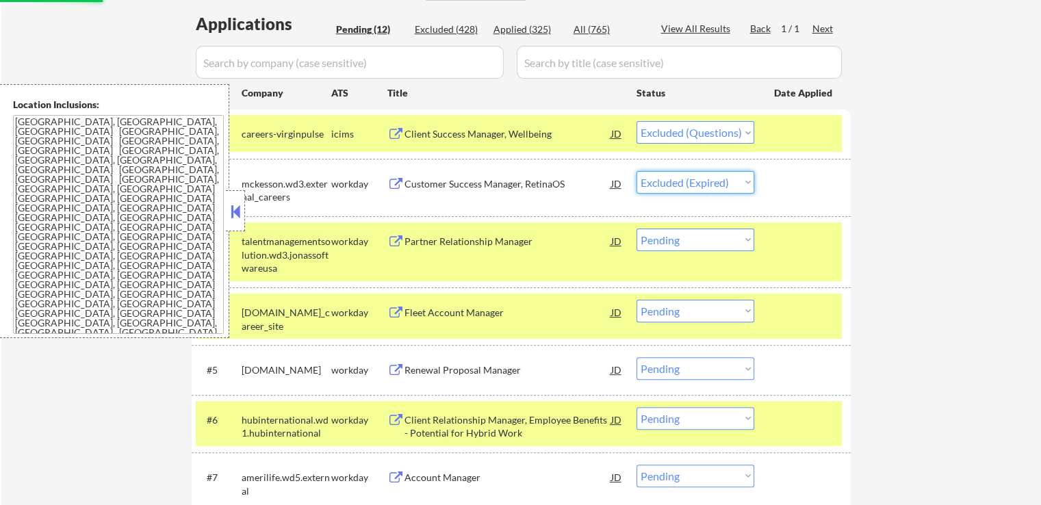
click at [636, 171] on select "Choose an option... Pending Applied Excluded (Questions) Excluded (Expired) Exc…" at bounding box center [695, 182] width 118 height 23
select select ""pending""
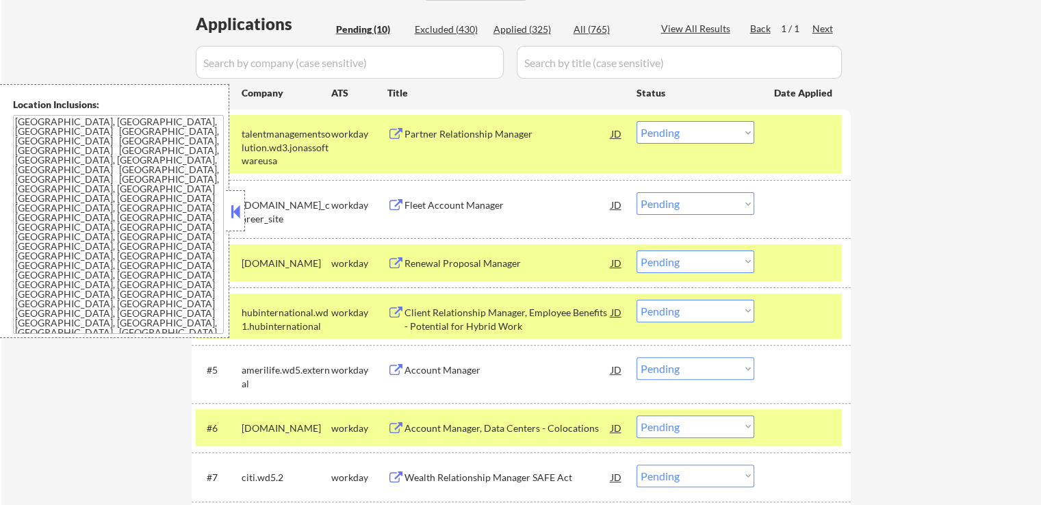
click at [525, 129] on div "Partner Relationship Manager" at bounding box center [507, 134] width 207 height 14
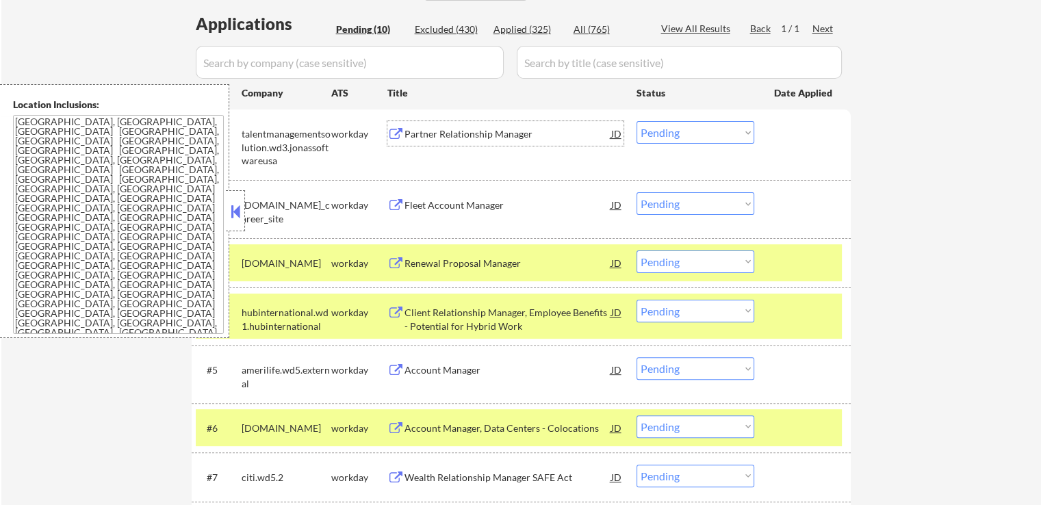
click at [504, 214] on div "Fleet Account Manager" at bounding box center [507, 204] width 207 height 25
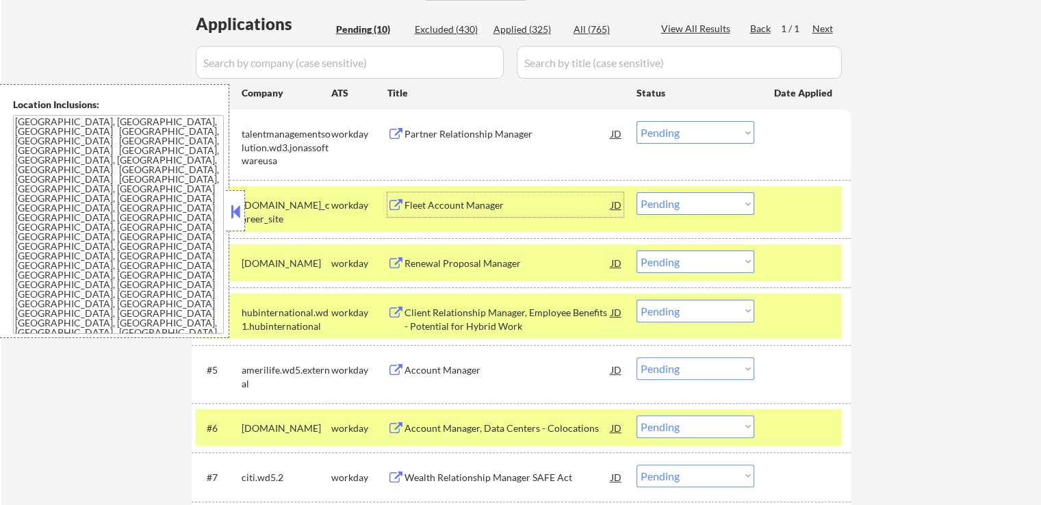
click at [679, 140] on select "Choose an option... Pending Applied Excluded (Questions) Excluded (Expired) Exc…" at bounding box center [695, 132] width 118 height 23
click at [636, 121] on select "Choose an option... Pending Applied Excluded (Questions) Excluded (Expired) Exc…" at bounding box center [695, 132] width 118 height 23
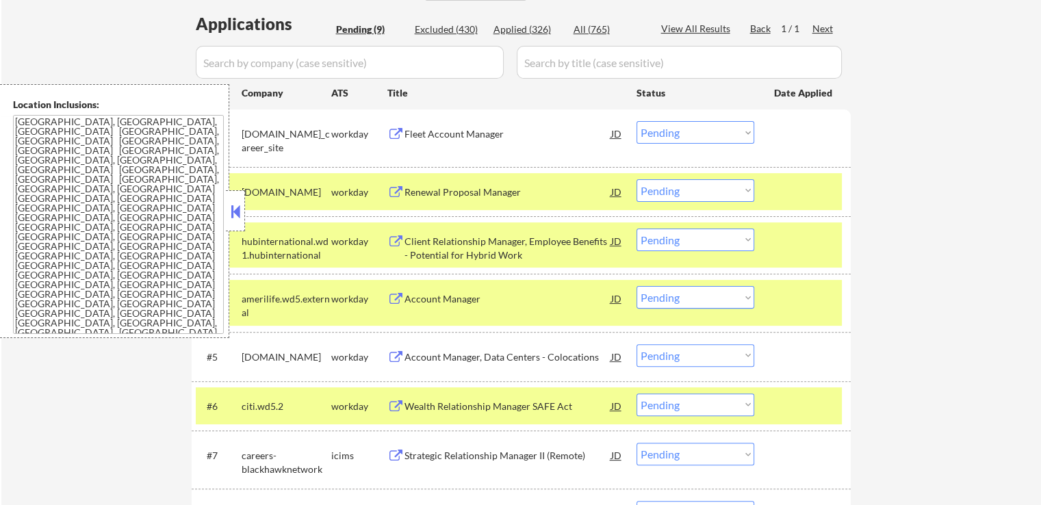
click at [471, 140] on div "Fleet Account Manager" at bounding box center [507, 133] width 207 height 25
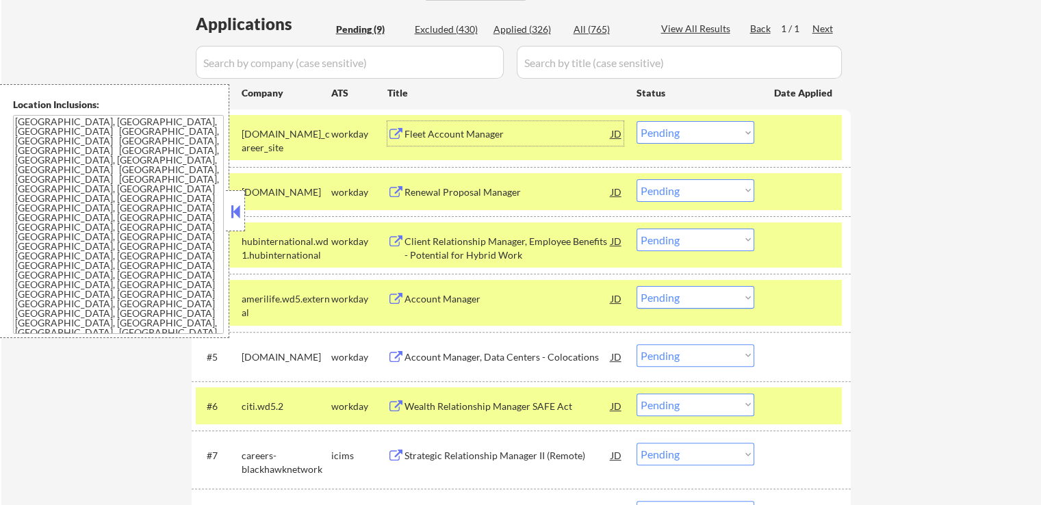
click at [486, 192] on div "Renewal Proposal Manager" at bounding box center [507, 192] width 207 height 14
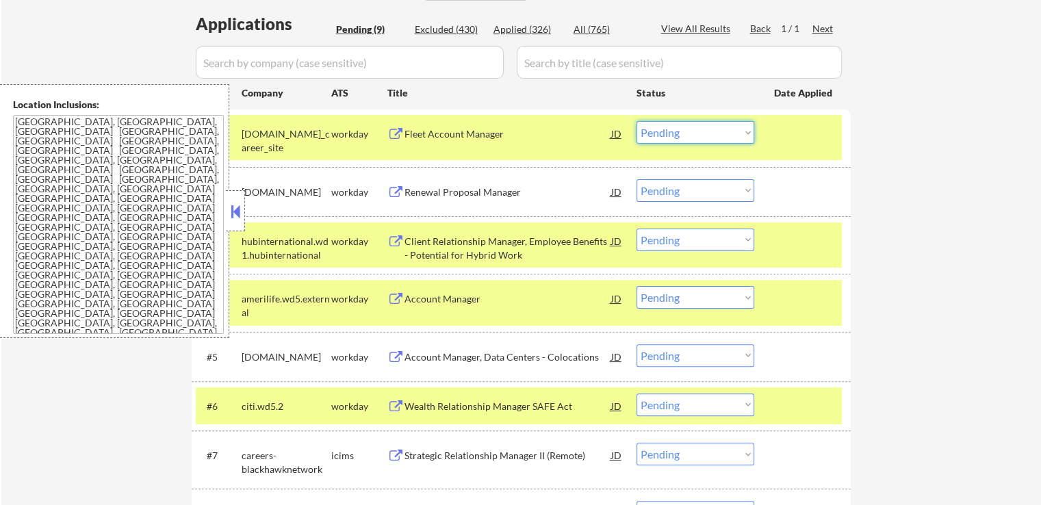
click at [688, 123] on select "Choose an option... Pending Applied Excluded (Questions) Excluded (Expired) Exc…" at bounding box center [695, 132] width 118 height 23
click at [636, 121] on select "Choose an option... Pending Applied Excluded (Questions) Excluded (Expired) Exc…" at bounding box center [695, 132] width 118 height 23
click at [562, 244] on div "Client Relationship Manager, Employee Benefits - Potential for Hybrid Work" at bounding box center [507, 248] width 207 height 27
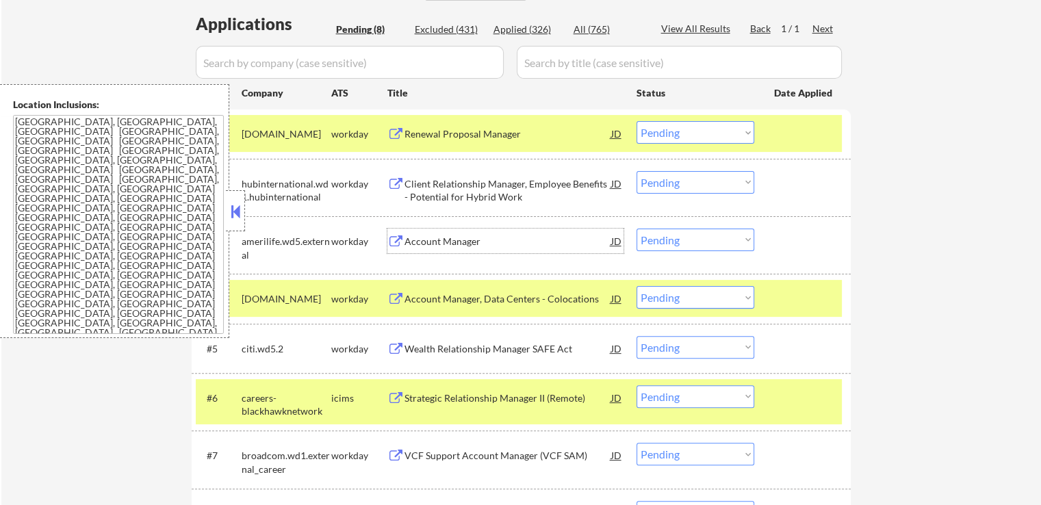
drag, startPoint x: 695, startPoint y: 129, endPoint x: 688, endPoint y: 140, distance: 12.3
click at [695, 129] on select "Choose an option... Pending Applied Excluded (Questions) Excluded (Expired) Exc…" at bounding box center [695, 132] width 118 height 23
click at [636, 121] on select "Choose an option... Pending Applied Excluded (Questions) Excluded (Expired) Exc…" at bounding box center [695, 132] width 118 height 23
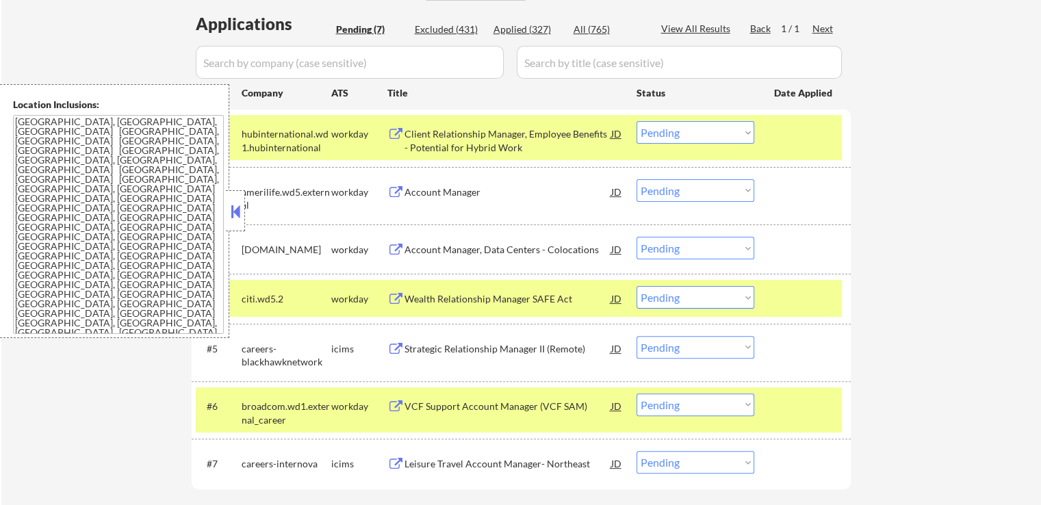
click at [476, 194] on div "Account Manager" at bounding box center [507, 192] width 207 height 14
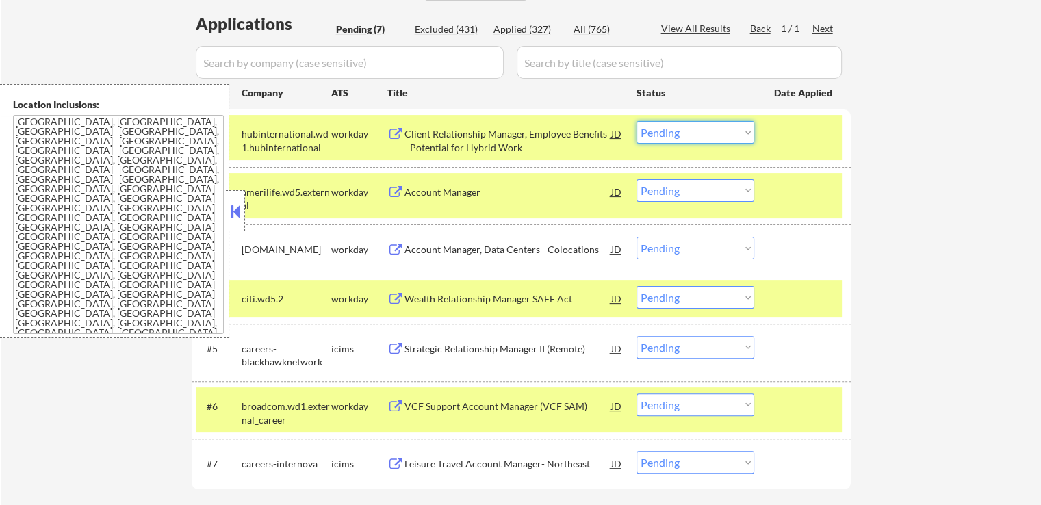
click at [690, 133] on select "Choose an option... Pending Applied Excluded (Questions) Excluded (Expired) Exc…" at bounding box center [695, 132] width 118 height 23
click at [636, 121] on select "Choose an option... Pending Applied Excluded (Questions) Excluded (Expired) Exc…" at bounding box center [695, 132] width 118 height 23
click at [503, 250] on div "Account Manager, Data Centers - Colocations" at bounding box center [507, 250] width 207 height 14
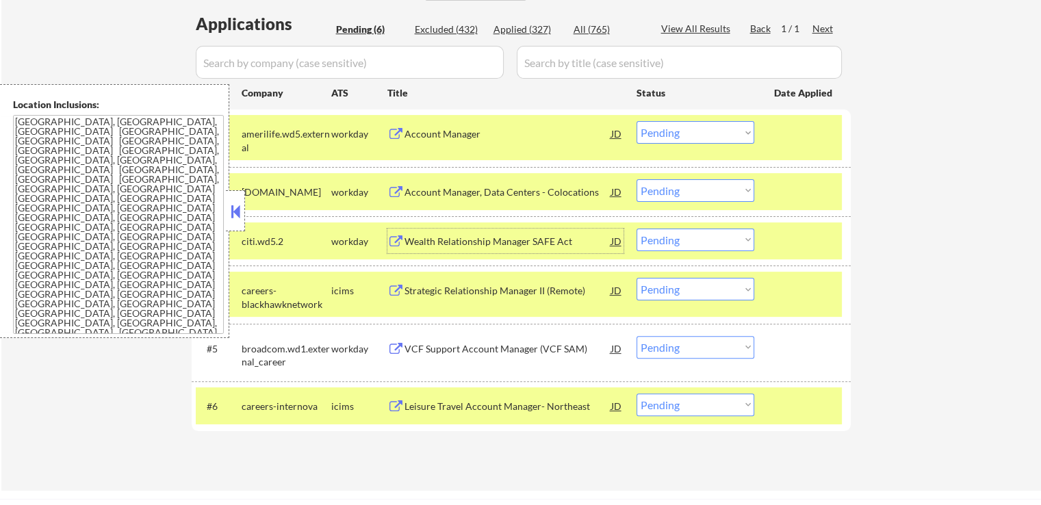
click at [684, 127] on select "Choose an option... Pending Applied Excluded (Questions) Excluded (Expired) Exc…" at bounding box center [695, 132] width 118 height 23
click at [636, 121] on select "Choose an option... Pending Applied Excluded (Questions) Excluded (Expired) Exc…" at bounding box center [695, 132] width 118 height 23
click at [542, 235] on div "Wealth Relationship Manager SAFE Act" at bounding box center [507, 242] width 207 height 14
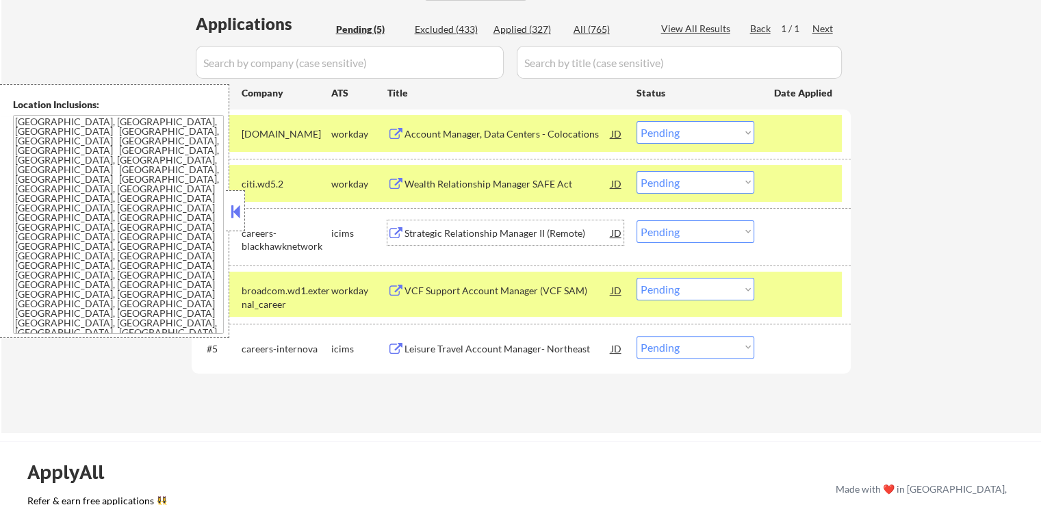
click at [679, 134] on select "Choose an option... Pending Applied Excluded (Questions) Excluded (Expired) Exc…" at bounding box center [695, 132] width 118 height 23
click at [636, 121] on select "Choose an option... Pending Applied Excluded (Questions) Excluded (Expired) Exc…" at bounding box center [695, 132] width 118 height 23
click at [536, 242] on div "Strategic Relationship Manager II (Remote)" at bounding box center [507, 232] width 207 height 25
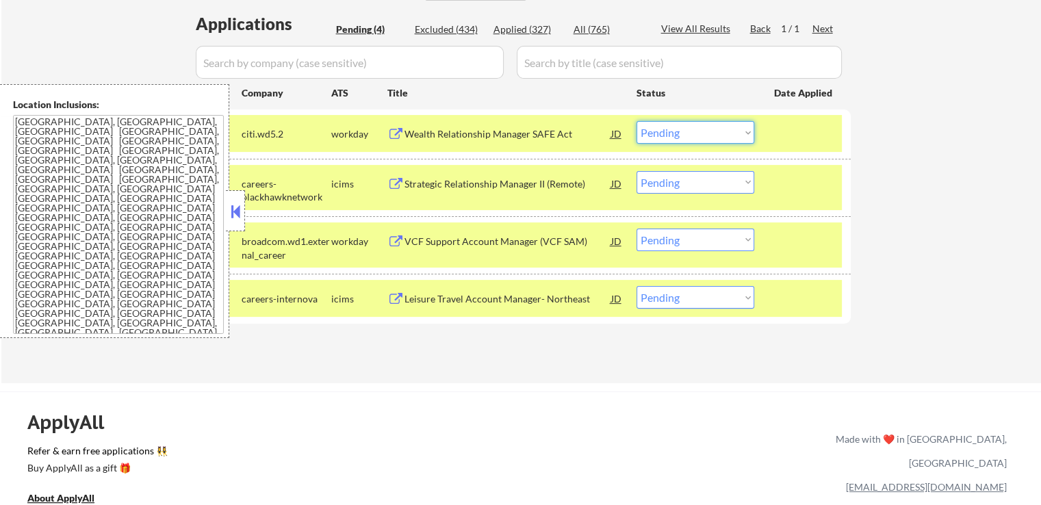
click at [684, 132] on select "Choose an option... Pending Applied Excluded (Questions) Excluded (Expired) Exc…" at bounding box center [695, 132] width 118 height 23
click at [636, 121] on select "Choose an option... Pending Applied Excluded (Questions) Excluded (Expired) Exc…" at bounding box center [695, 132] width 118 height 23
click at [539, 246] on div "VCF Support Account Manager (VCF SAM)" at bounding box center [507, 242] width 207 height 14
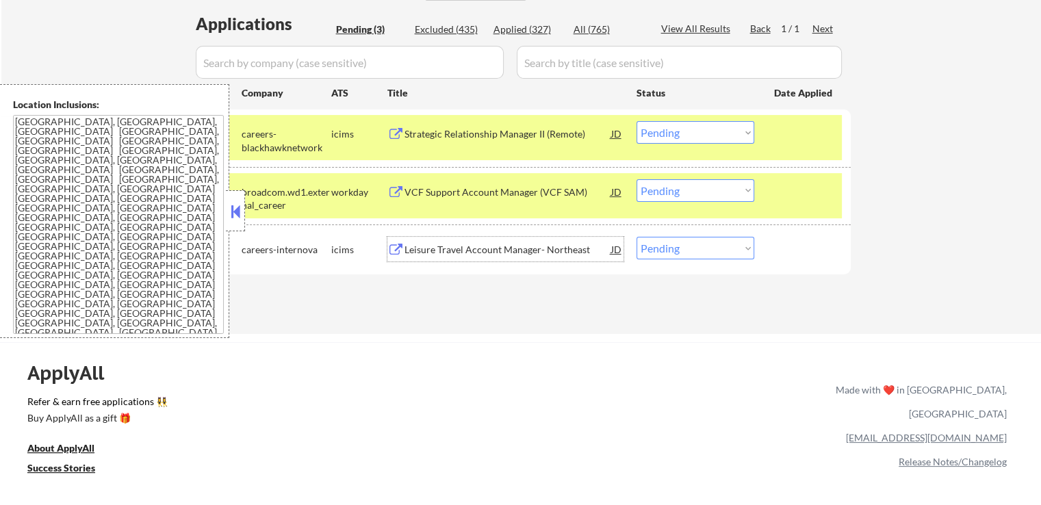
drag, startPoint x: 665, startPoint y: 131, endPoint x: 675, endPoint y: 140, distance: 13.5
click at [665, 131] on select "Choose an option... Pending Applied Excluded (Questions) Excluded (Expired) Exc…" at bounding box center [695, 132] width 118 height 23
click at [636, 121] on select "Choose an option... Pending Applied Excluded (Questions) Excluded (Expired) Exc…" at bounding box center [695, 132] width 118 height 23
click at [522, 250] on div "Leisure Travel Account Manager- Northeast" at bounding box center [507, 250] width 207 height 14
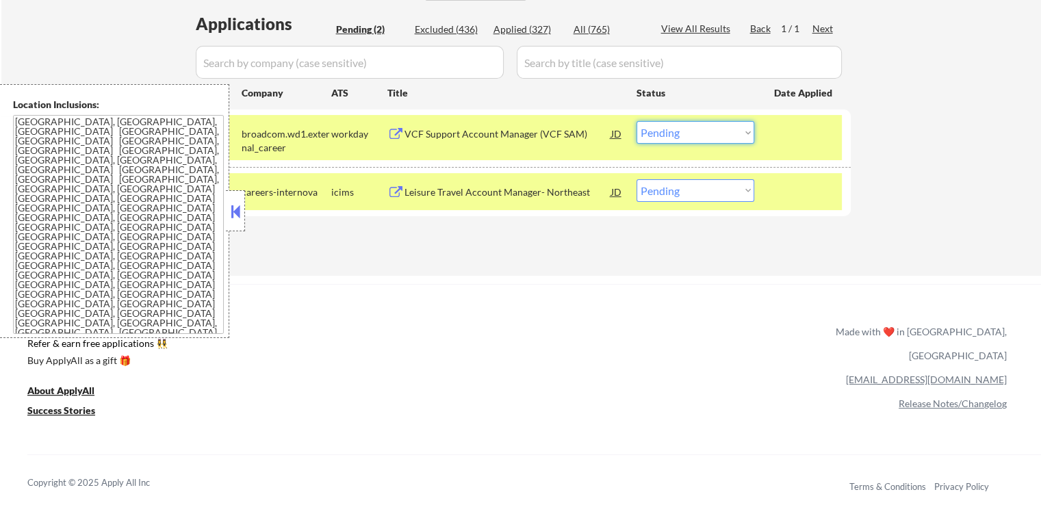
click at [666, 135] on select "Choose an option... Pending Applied Excluded (Questions) Excluded (Expired) Exc…" at bounding box center [695, 132] width 118 height 23
click at [636, 121] on select "Choose an option... Pending Applied Excluded (Questions) Excluded (Expired) Exc…" at bounding box center [695, 132] width 118 height 23
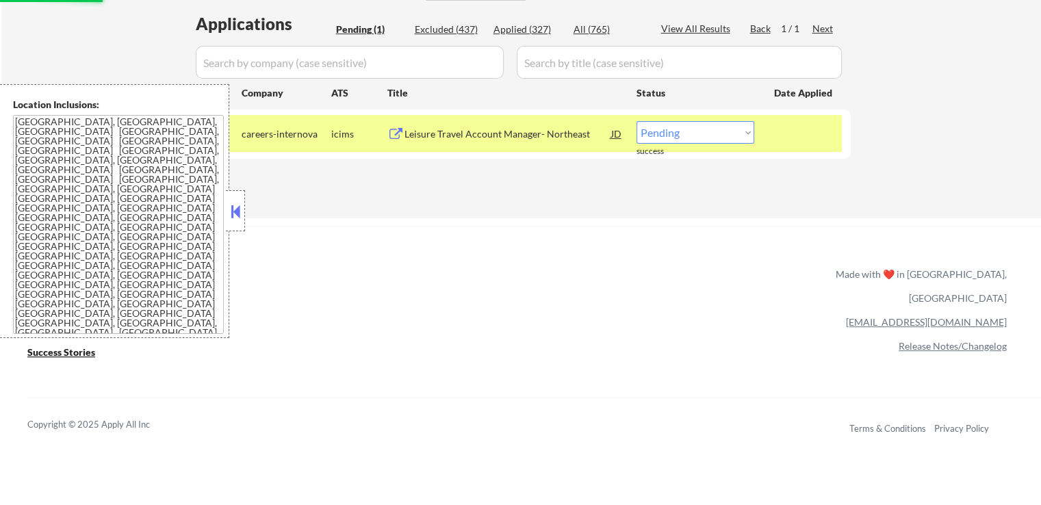
click at [671, 127] on select "Choose an option... Pending Applied Excluded (Questions) Excluded (Expired) Exc…" at bounding box center [695, 132] width 118 height 23
select select ""excluded__expired_""
click at [636, 121] on select "Choose an option... Pending Applied Excluded (Questions) Excluded (Expired) Exc…" at bounding box center [695, 132] width 118 height 23
click at [628, 225] on div "← Return to /applysquad Mailslurp Inbox Job Search Builder [PERSON_NAME] User E…" at bounding box center [520, 289] width 1041 height 1262
